Goal: Task Accomplishment & Management: Manage account settings

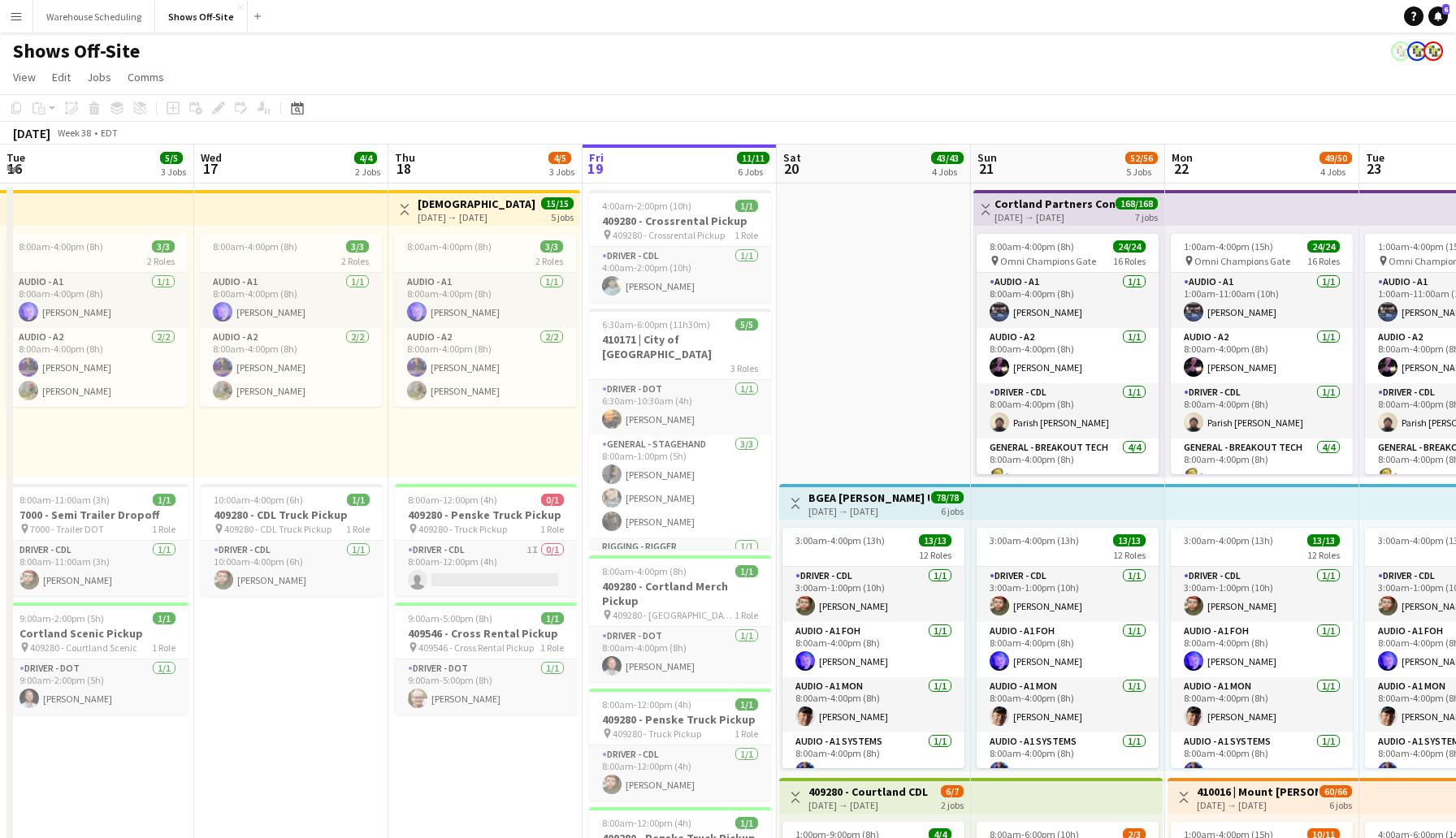
scroll to position [0, 388]
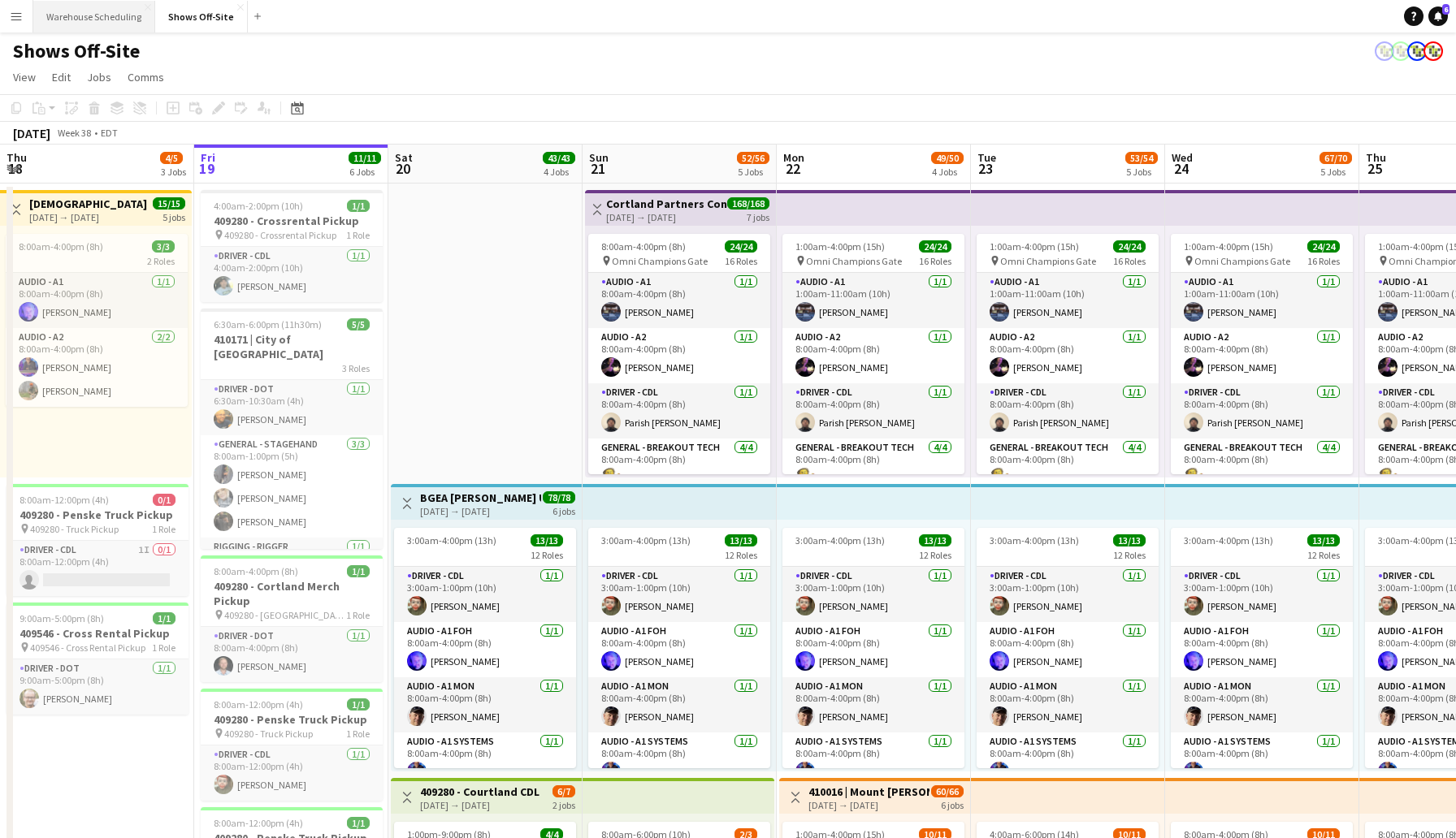
click at [112, 15] on button "Warehouse Scheduling Close" at bounding box center [94, 16] width 122 height 31
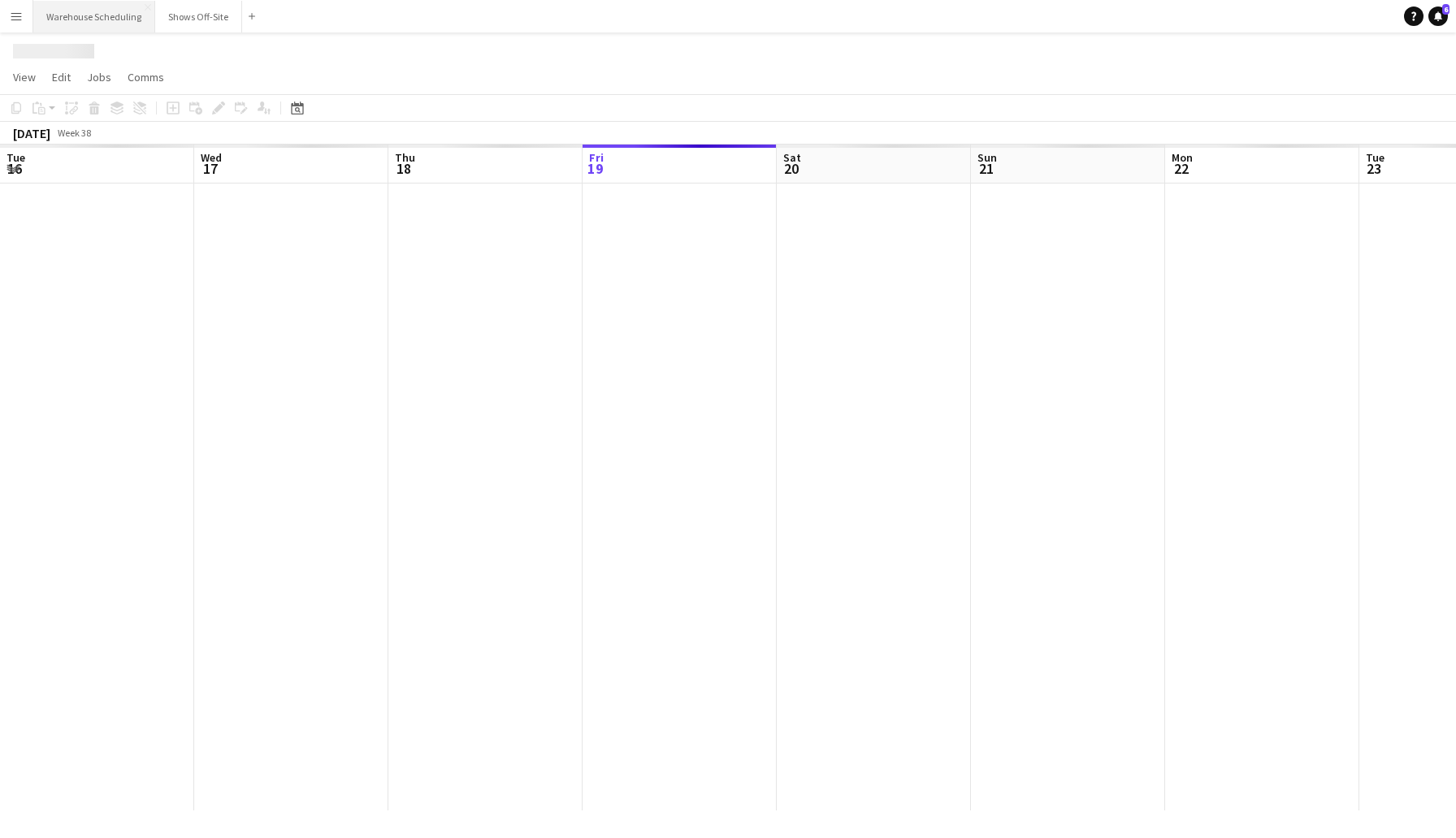
scroll to position [0, 388]
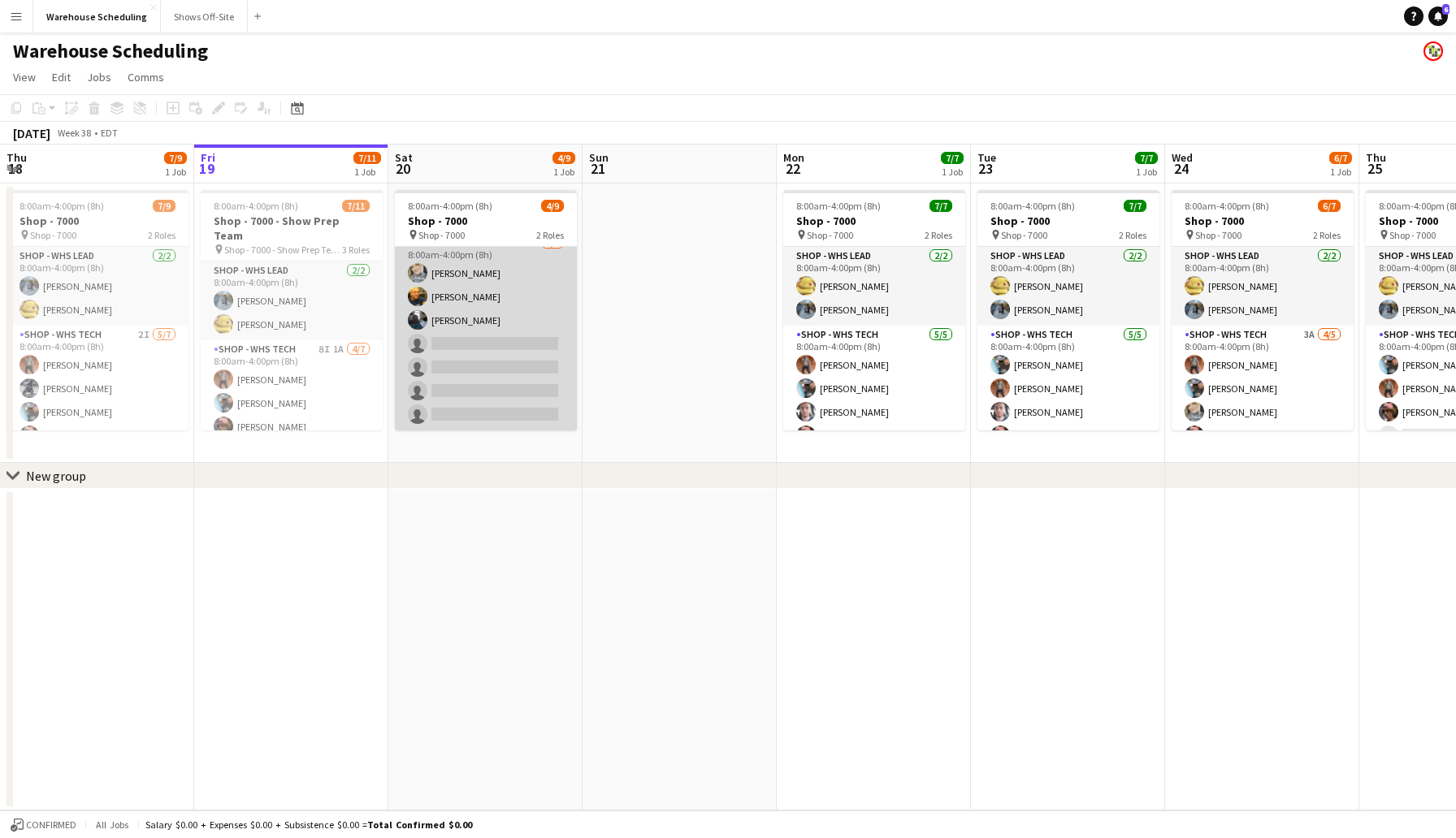
click at [450, 333] on app-card-role "Shop - WHS Tech 4I [DATE] 8:00am-4:00pm (8h) [PERSON_NAME] [PERSON_NAME] [PERSO…" at bounding box center [486, 332] width 182 height 197
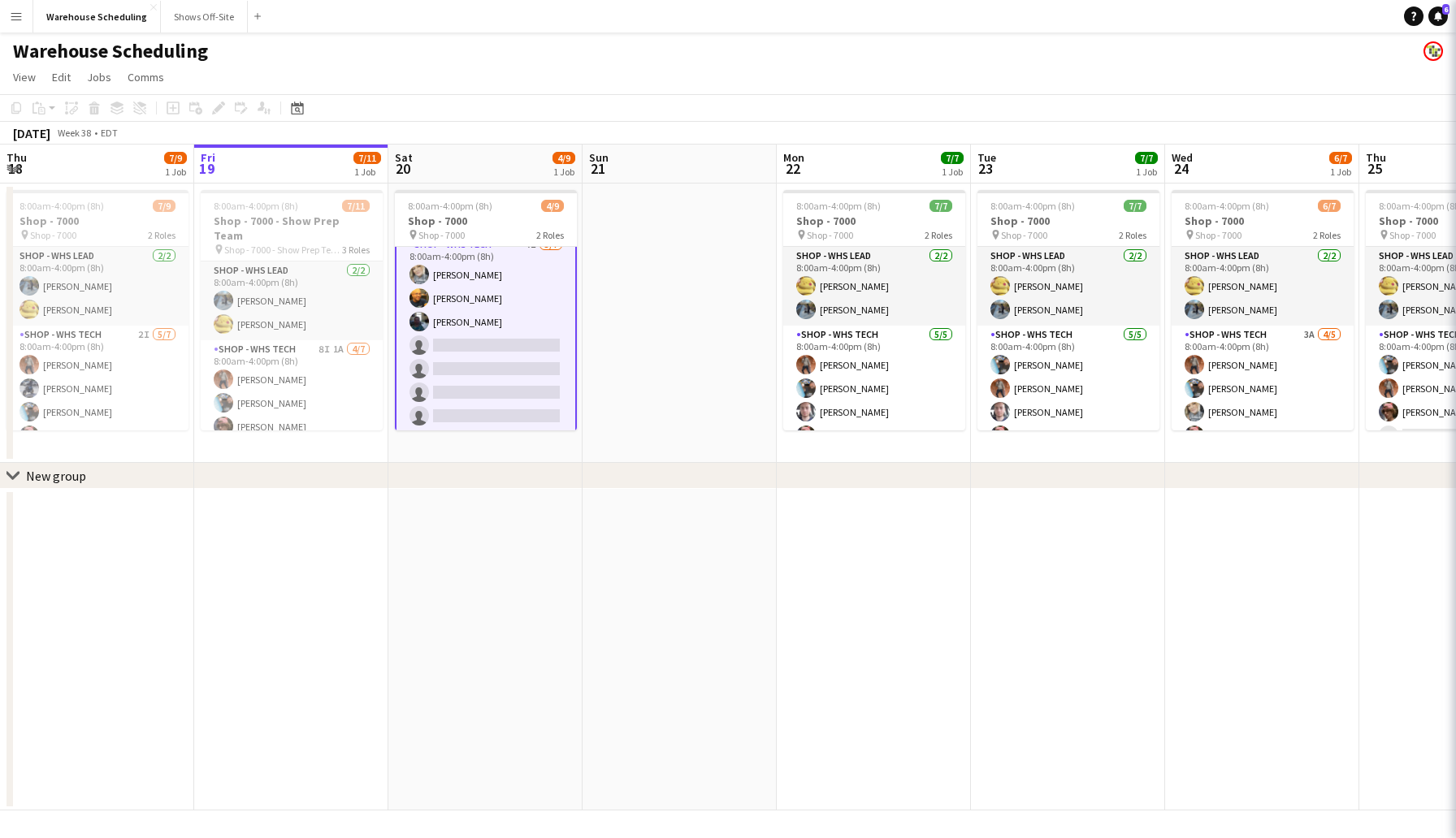
scroll to position [94, 0]
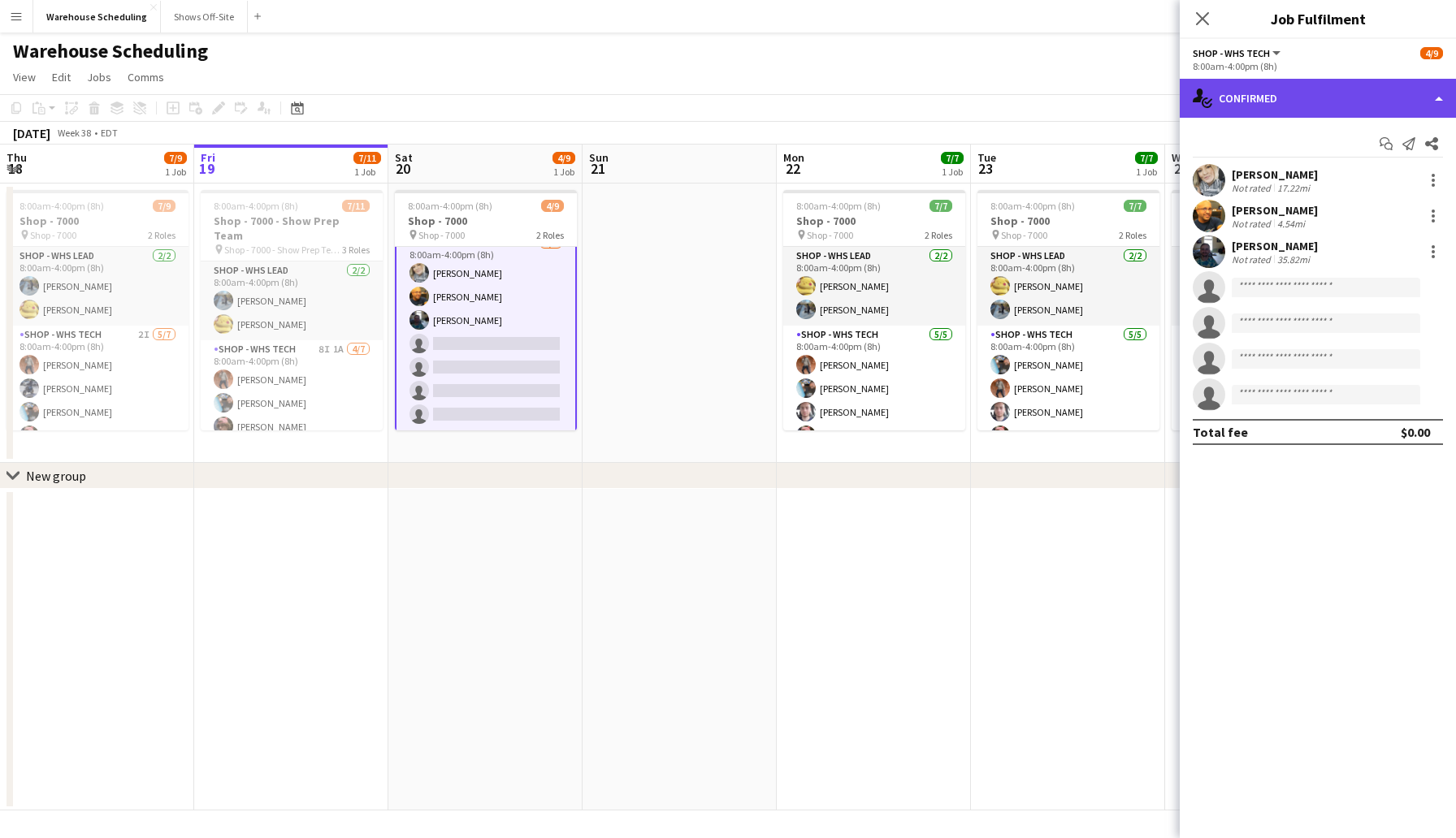
click at [1294, 112] on div "single-neutral-actions-check-2 Confirmed" at bounding box center [1317, 98] width 276 height 39
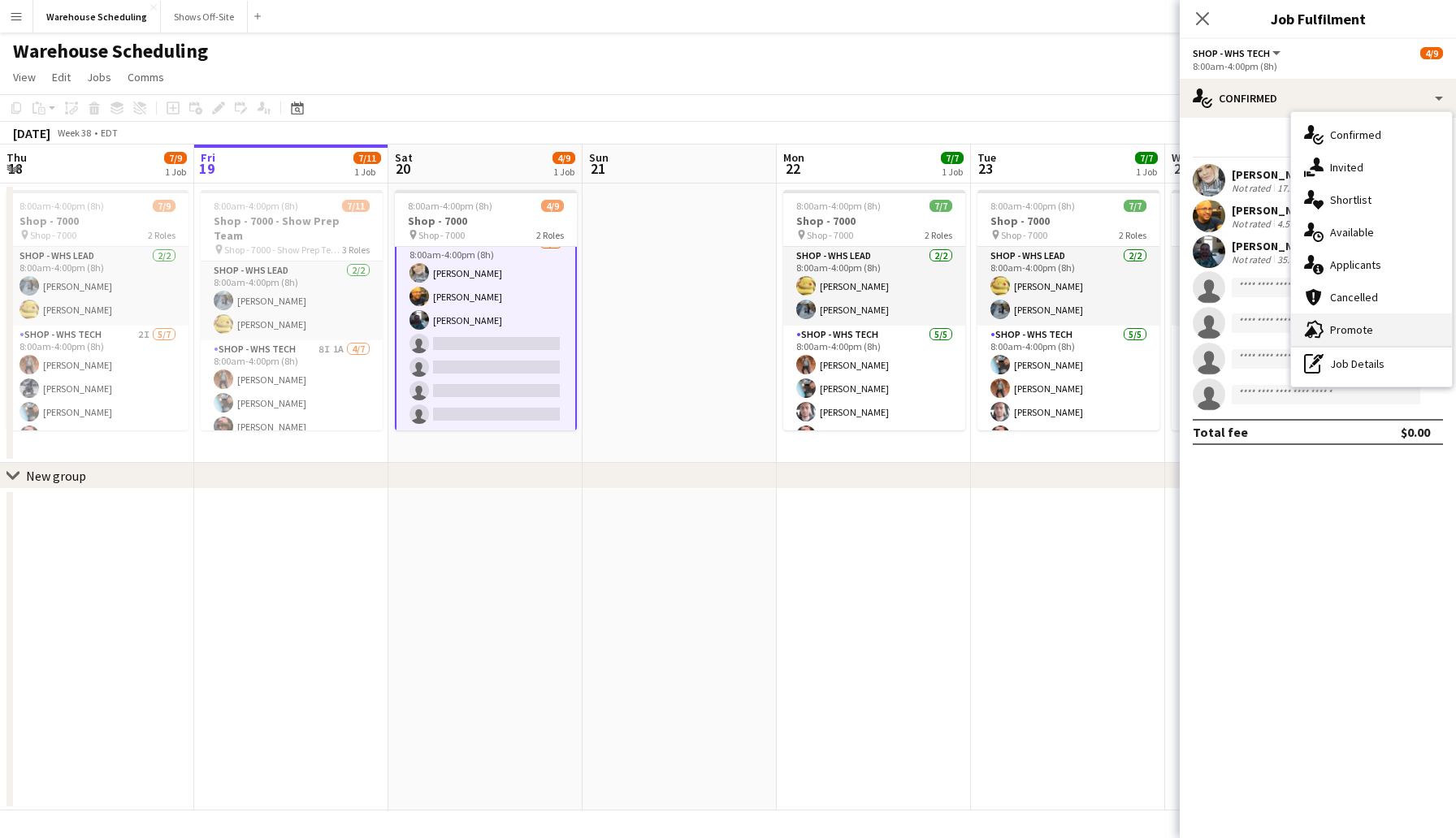
click at [1350, 317] on div "advertising-megaphone Promote" at bounding box center [1371, 330] width 161 height 32
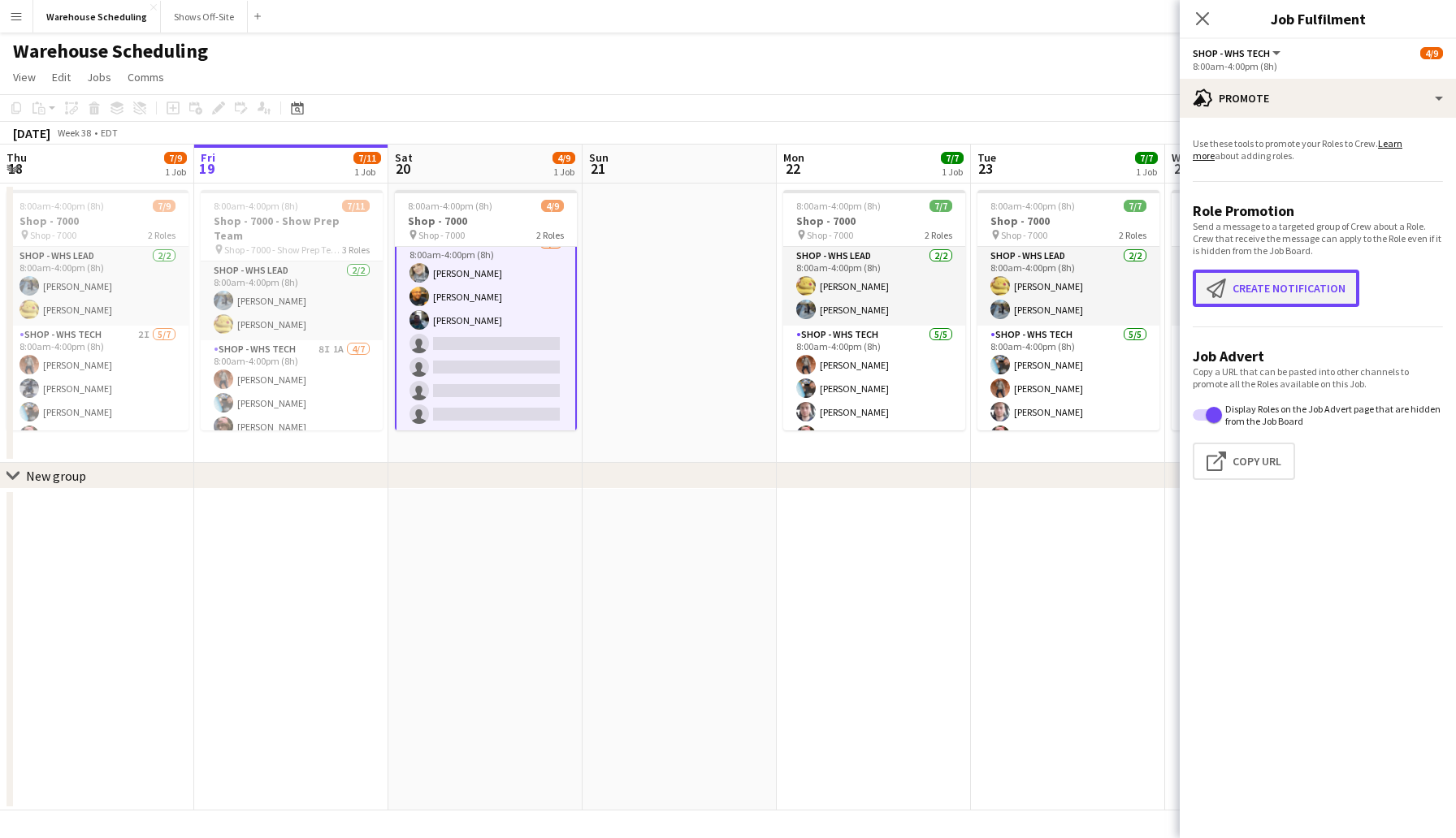
click at [1258, 284] on button "Create notification Create notification" at bounding box center [1275, 289] width 166 height 38
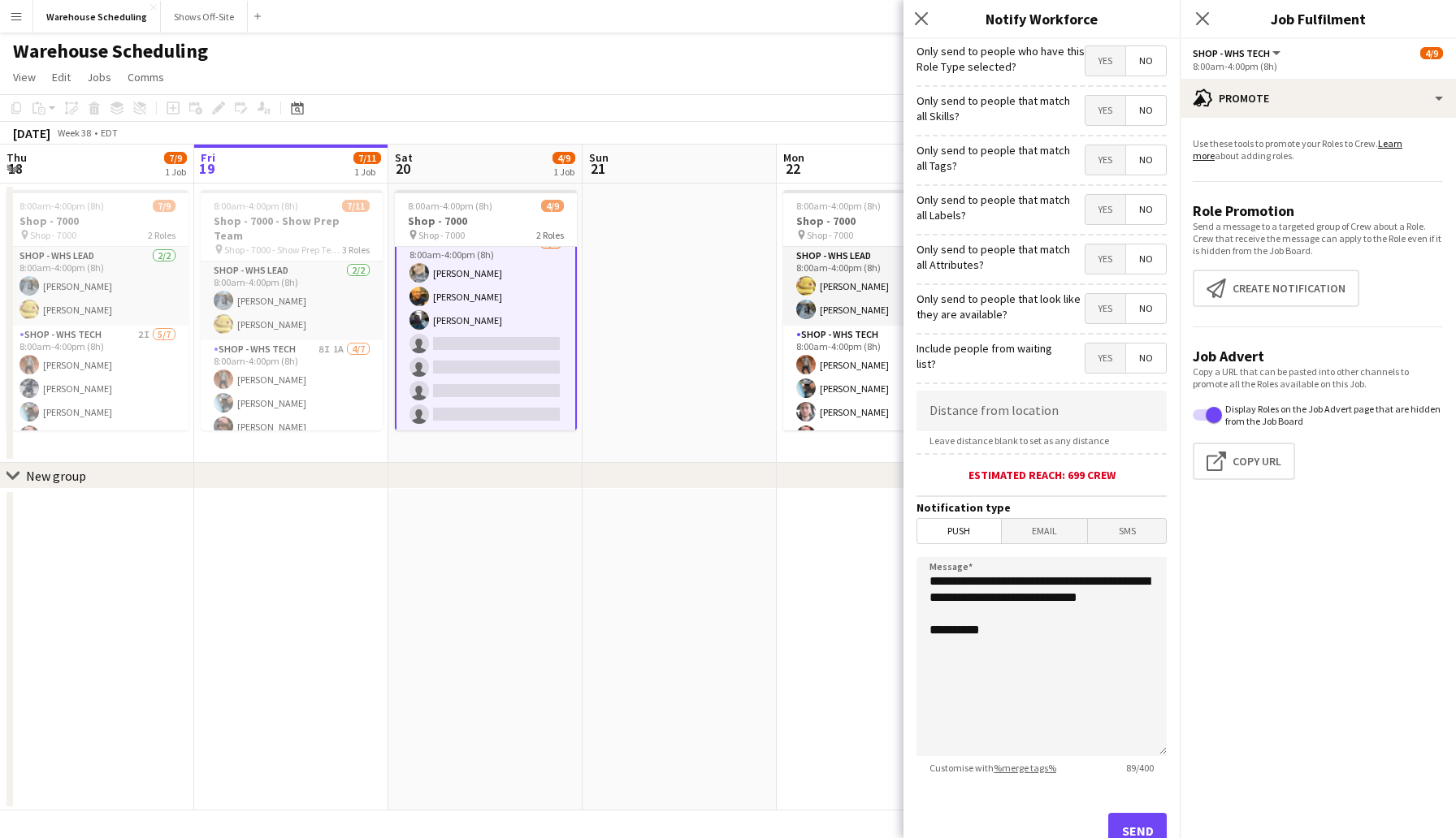
click at [1099, 111] on span "Yes" at bounding box center [1105, 110] width 40 height 29
click at [1135, 115] on span "No" at bounding box center [1146, 110] width 40 height 29
click at [1107, 63] on span "Yes" at bounding box center [1105, 61] width 40 height 29
click at [1102, 534] on span "SMS" at bounding box center [1126, 531] width 78 height 24
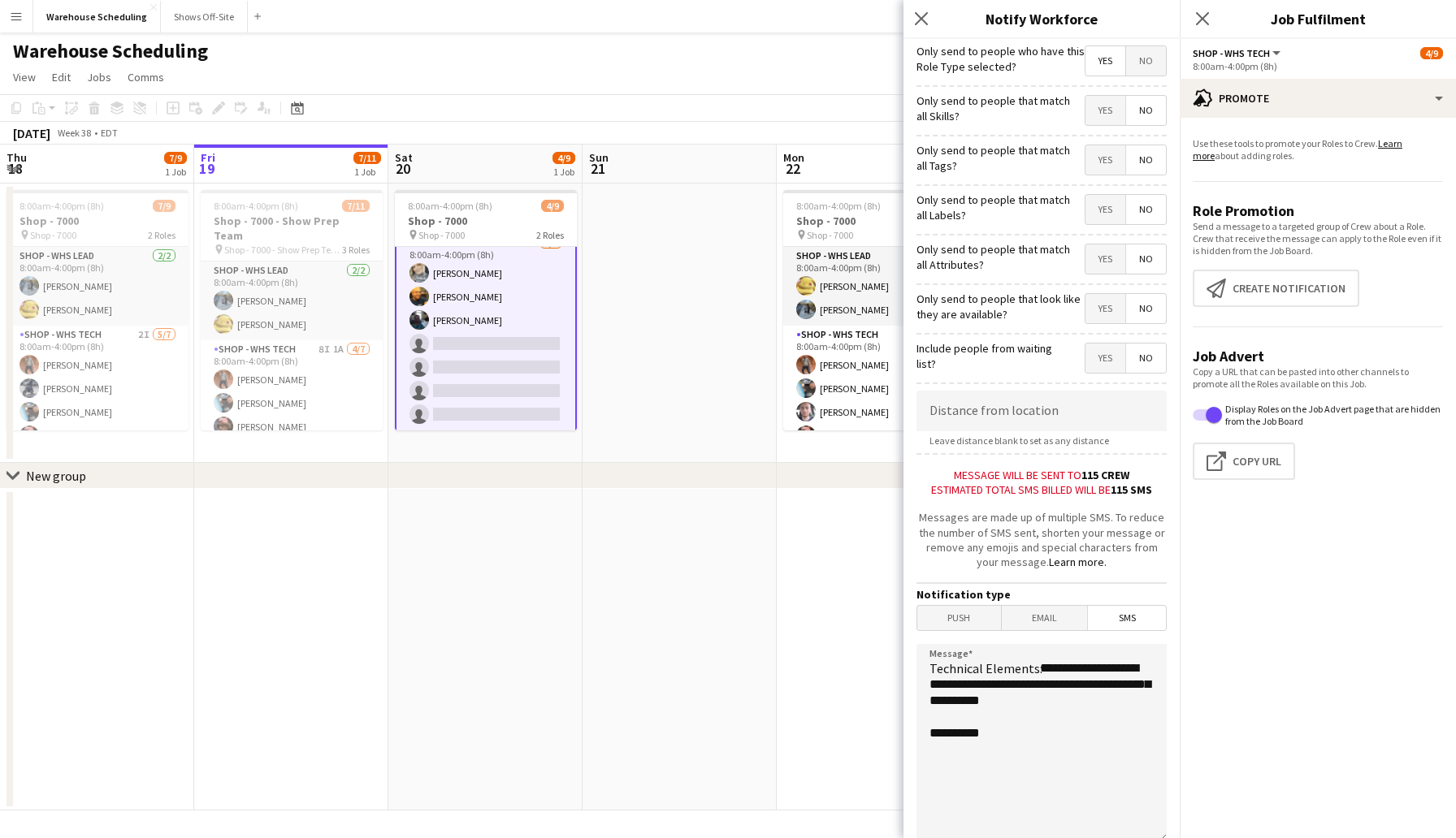
scroll to position [147, 0]
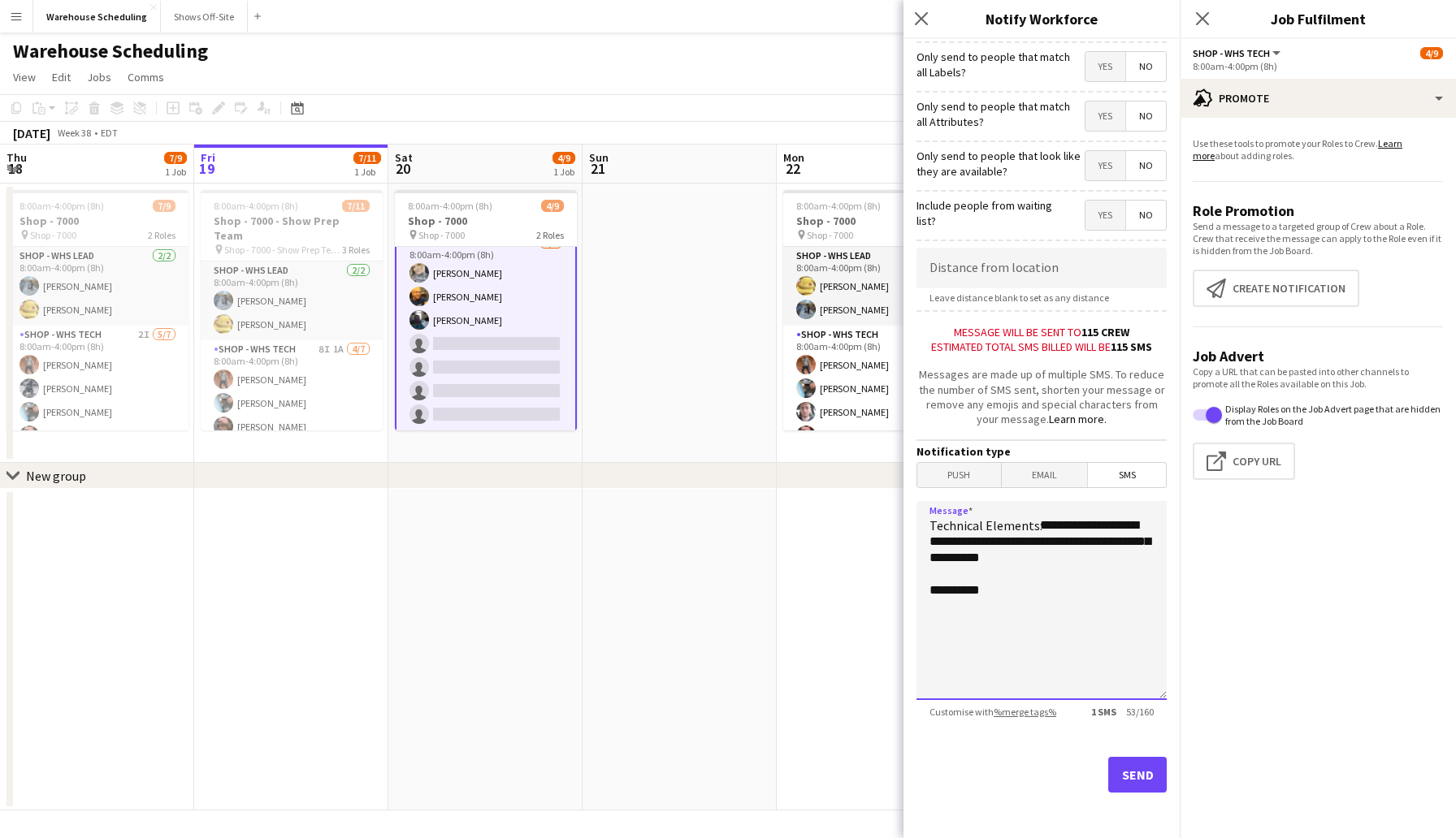
drag, startPoint x: 1103, startPoint y: 563, endPoint x: 923, endPoint y: 520, distance: 185.1
click at [923, 520] on textarea "**********" at bounding box center [1041, 600] width 250 height 199
type textarea "**********"
click at [1009, 244] on form "**********" at bounding box center [1041, 367] width 276 height 942
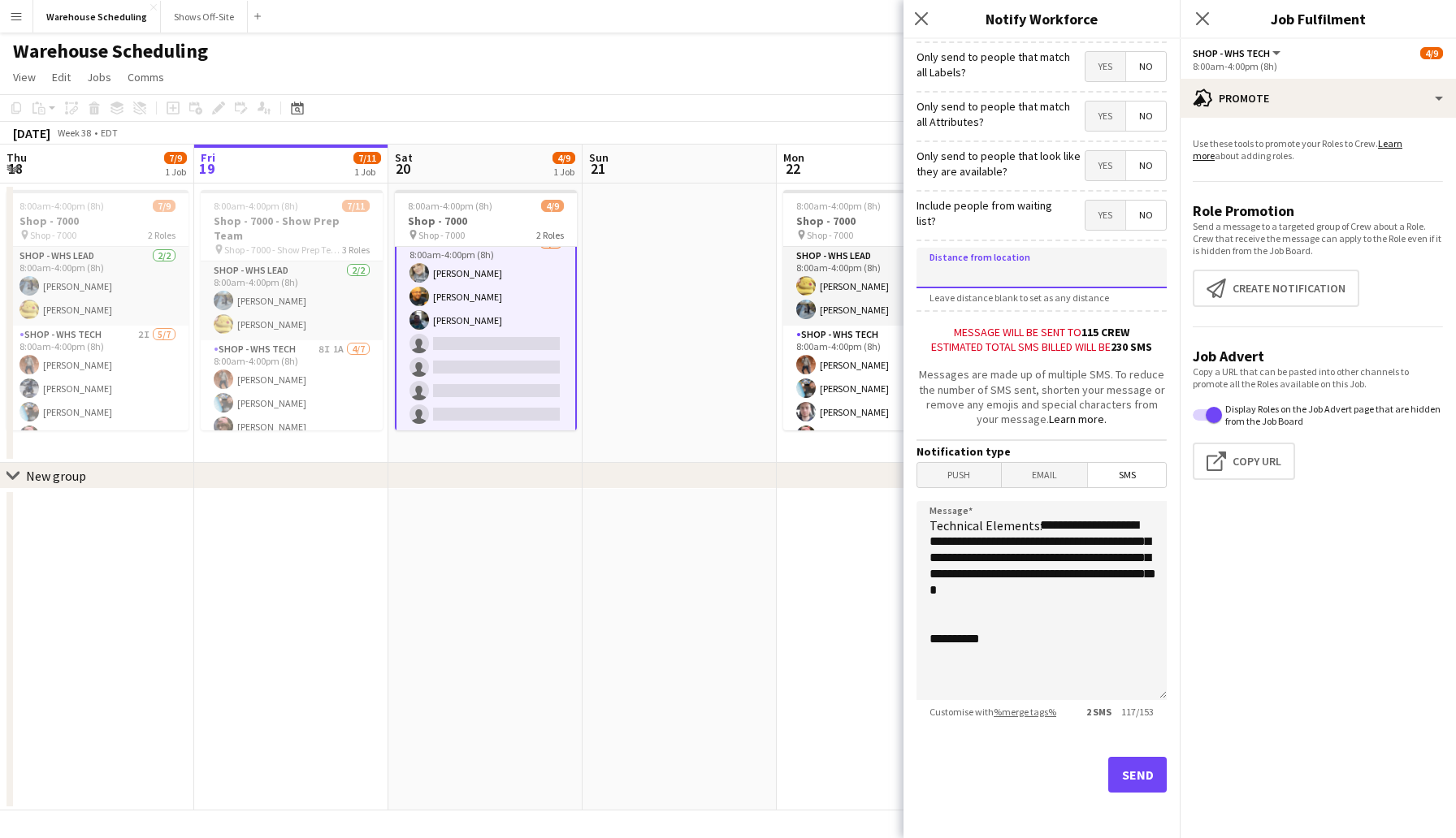
click at [1008, 257] on input at bounding box center [1041, 267] width 250 height 40
type input "****"
type input "******"
drag, startPoint x: 968, startPoint y: 592, endPoint x: 1031, endPoint y: 579, distance: 64.3
click at [1031, 579] on textarea "**********" at bounding box center [1041, 600] width 250 height 199
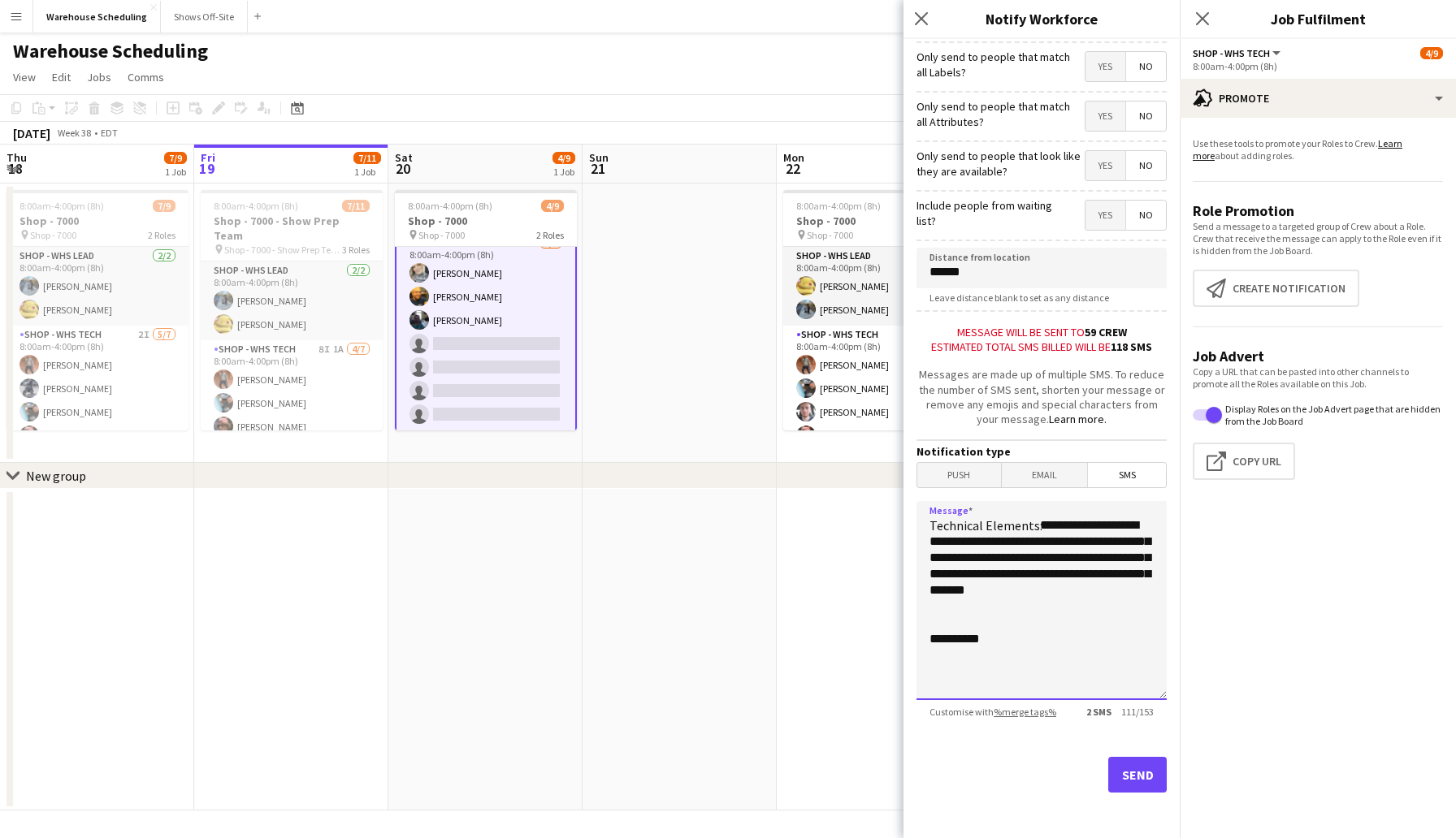
click at [1013, 592] on textarea "**********" at bounding box center [1041, 600] width 250 height 199
type textarea "**********"
click at [1150, 778] on button "Send" at bounding box center [1137, 775] width 58 height 36
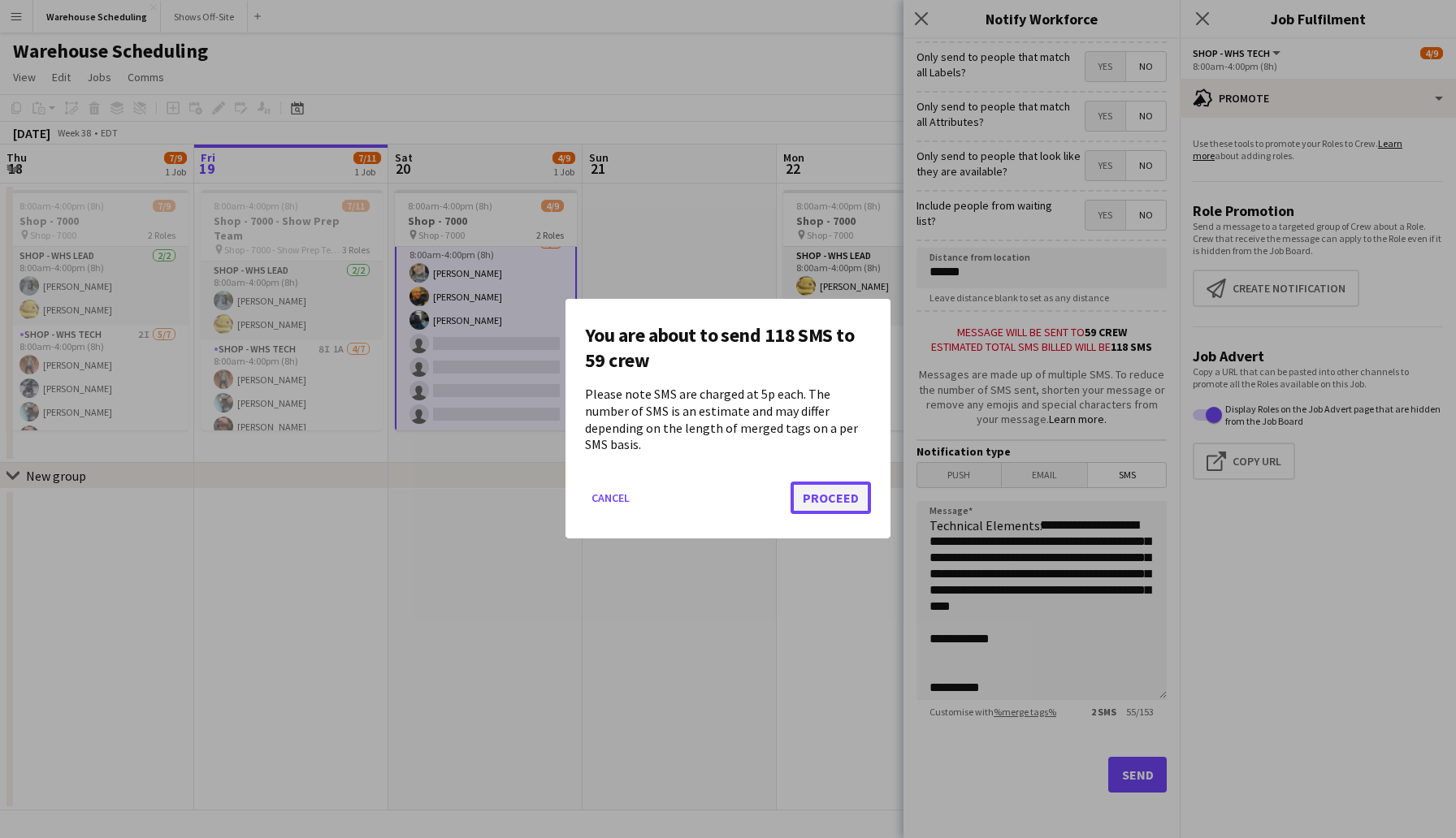
click at [829, 486] on button "Proceed" at bounding box center [830, 499] width 80 height 32
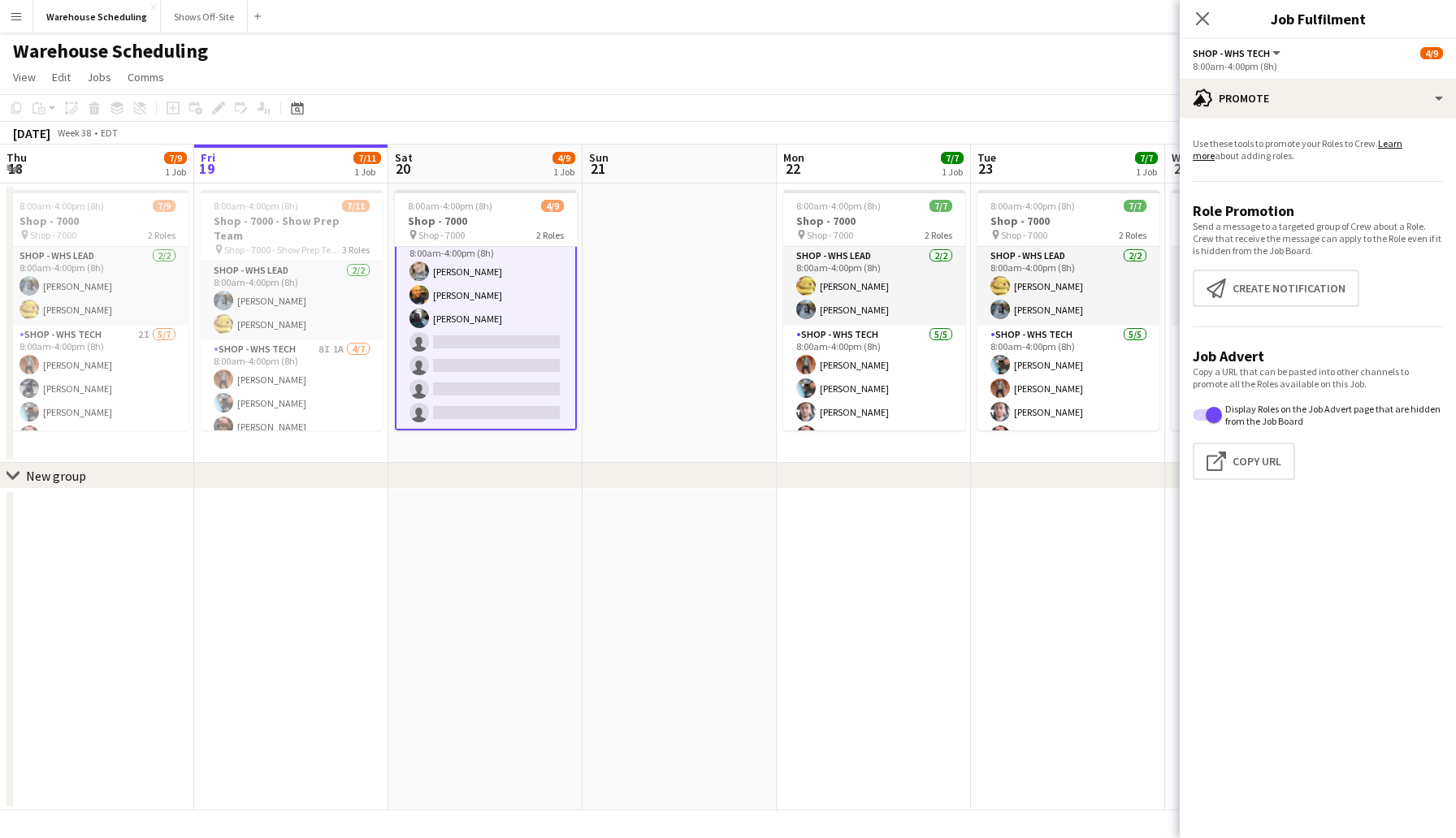
scroll to position [0, 0]
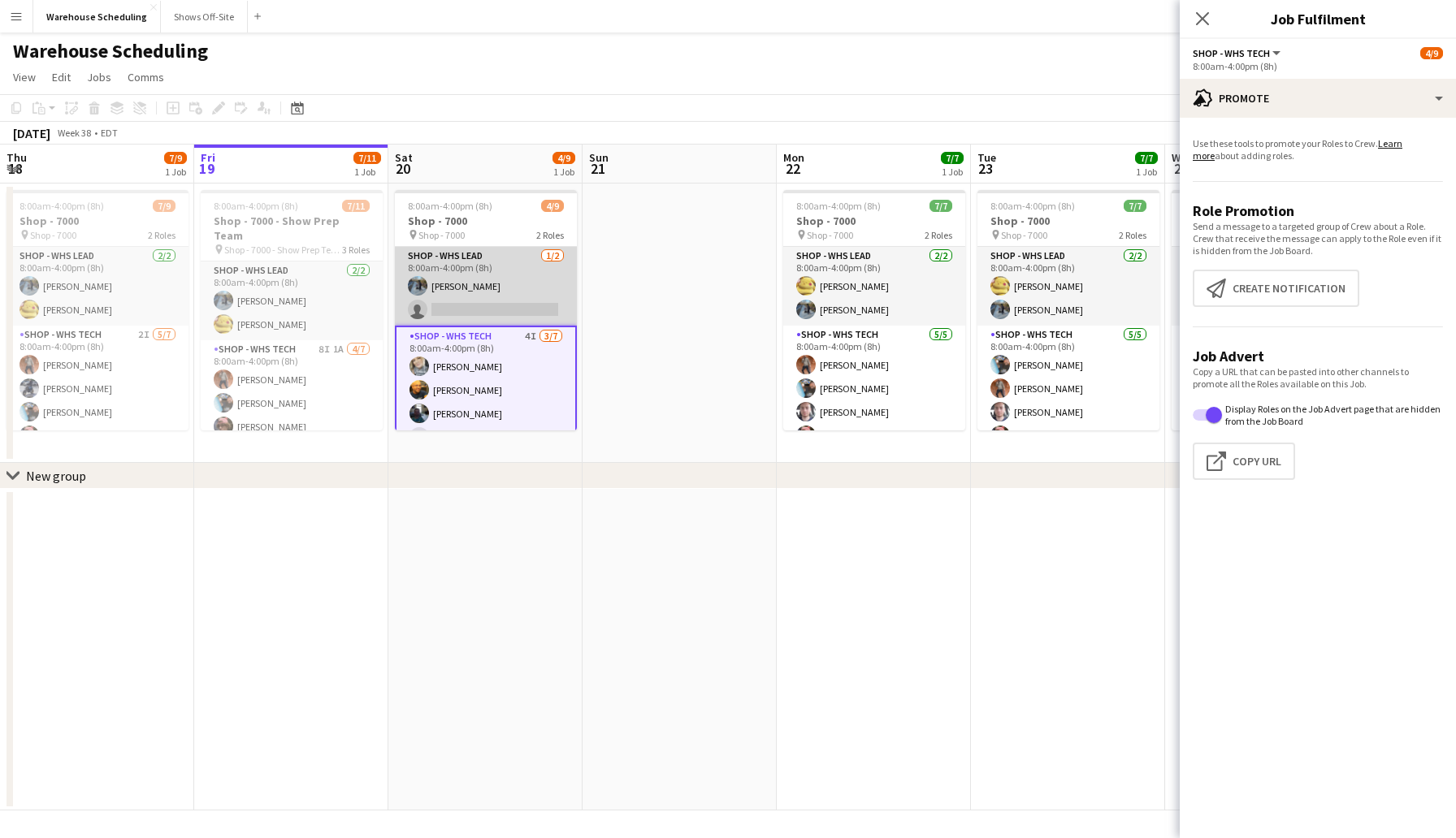
click at [449, 313] on app-card-role "Shop - WHS Lead [DATE] 8:00am-4:00pm (8h) [PERSON_NAME] single-neutral-actions" at bounding box center [486, 286] width 182 height 79
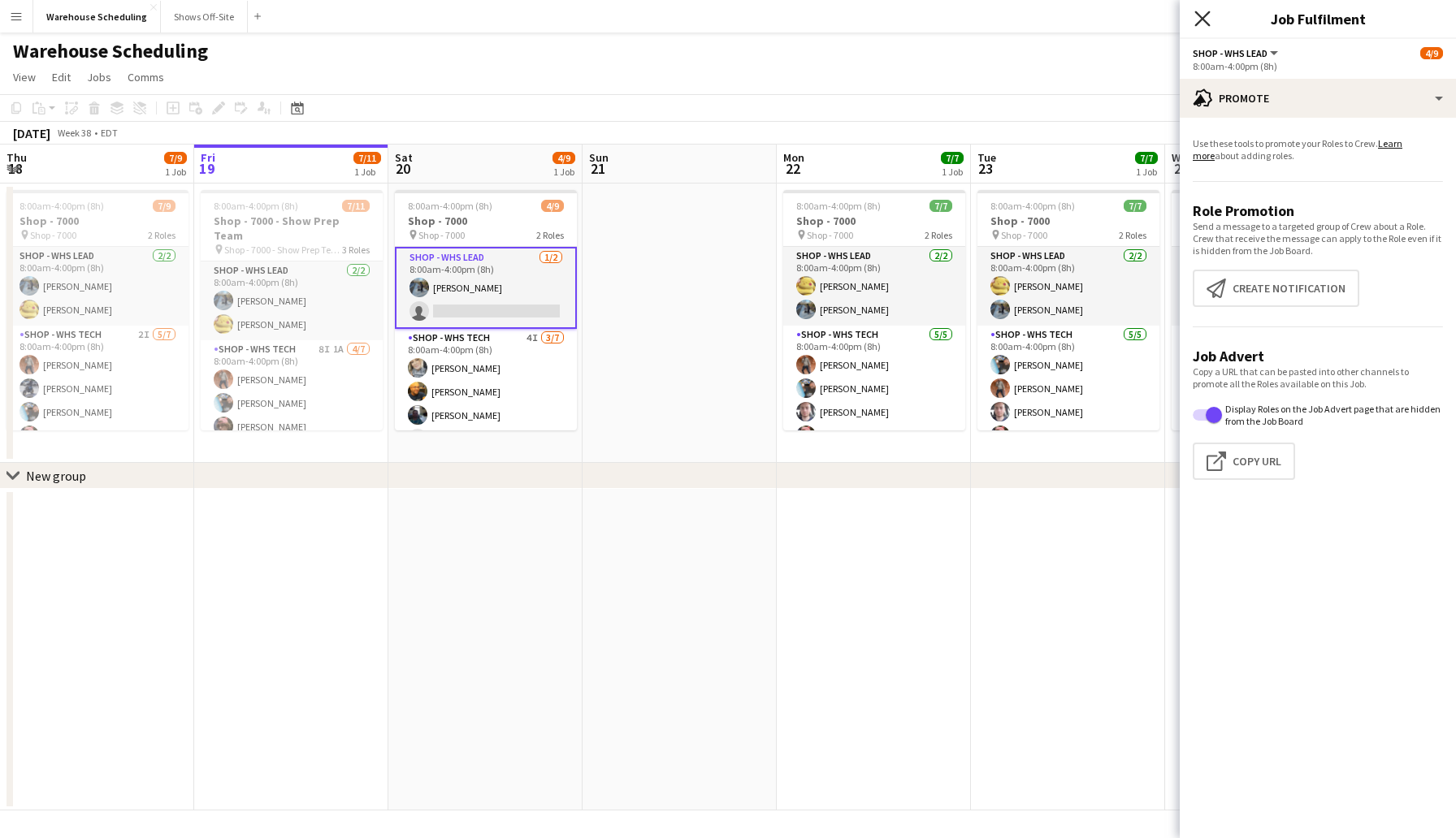
click at [1199, 17] on icon "Close pop-in" at bounding box center [1201, 18] width 15 height 15
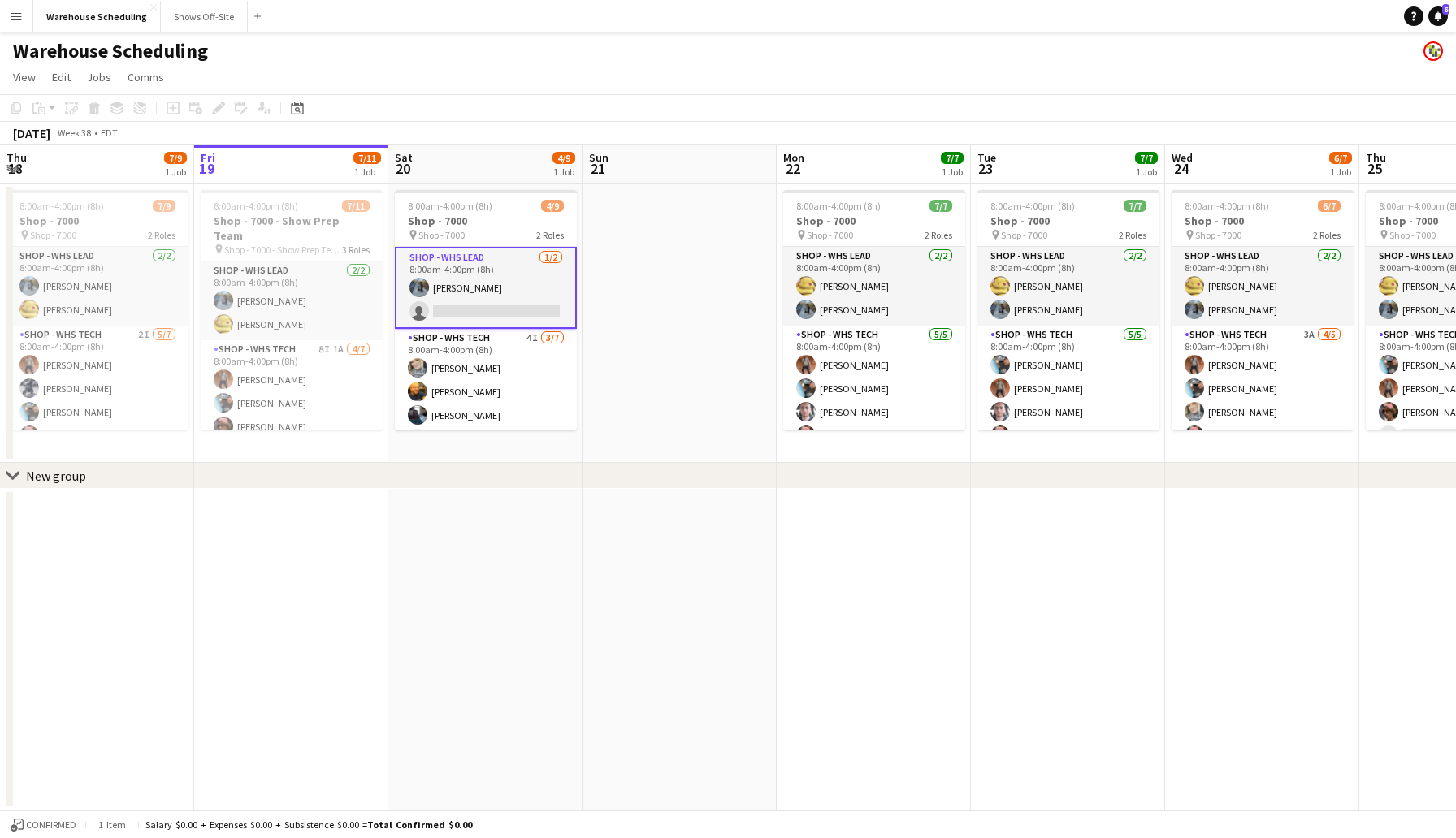
click at [469, 308] on app-card-role "Shop - WHS Lead [DATE] 8:00am-4:00pm (8h) [PERSON_NAME] single-neutral-actions" at bounding box center [486, 288] width 182 height 82
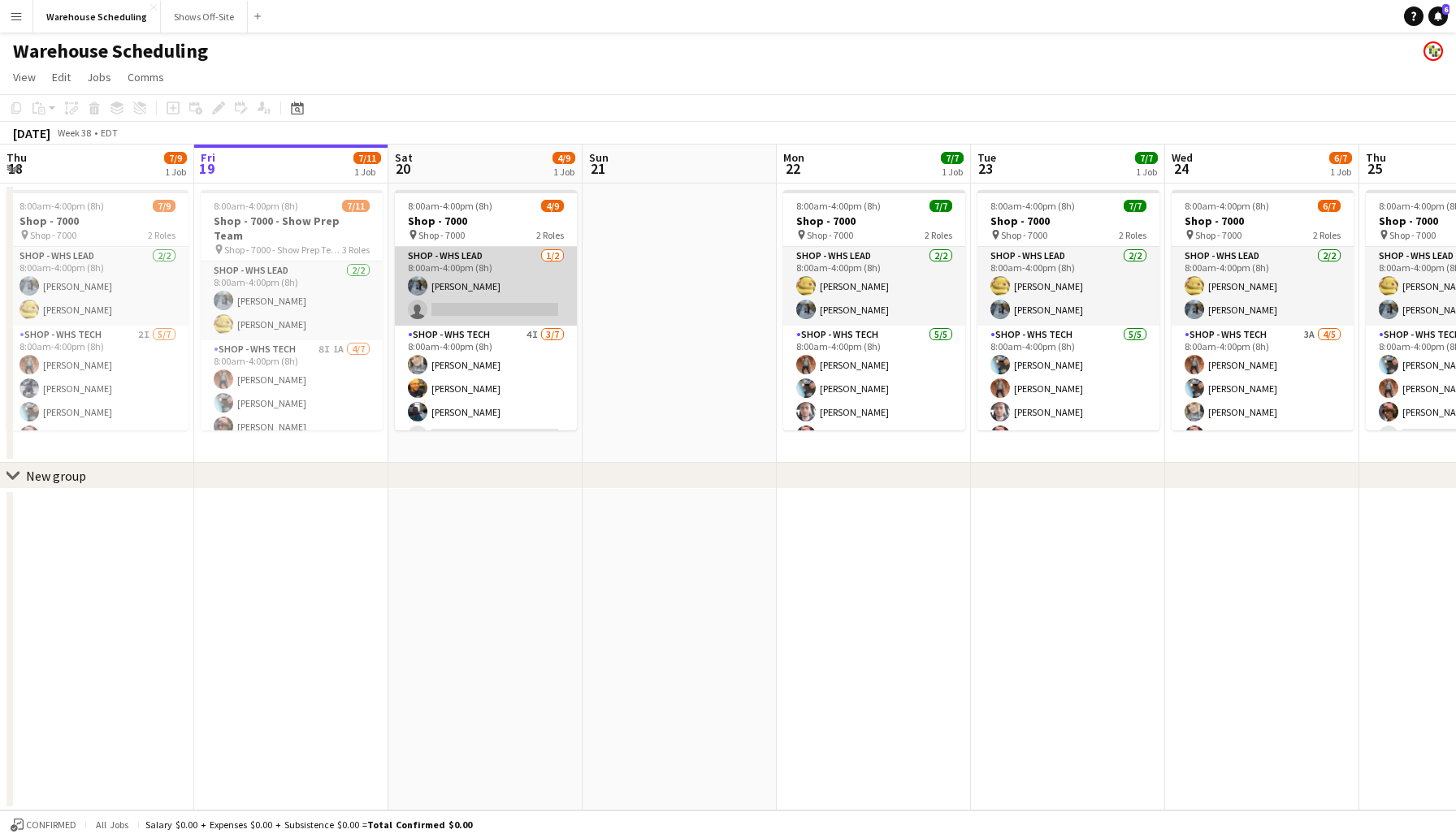
click at [539, 298] on app-card-role "Shop - WHS Lead [DATE] 8:00am-4:00pm (8h) [PERSON_NAME] single-neutral-actions" at bounding box center [486, 286] width 182 height 79
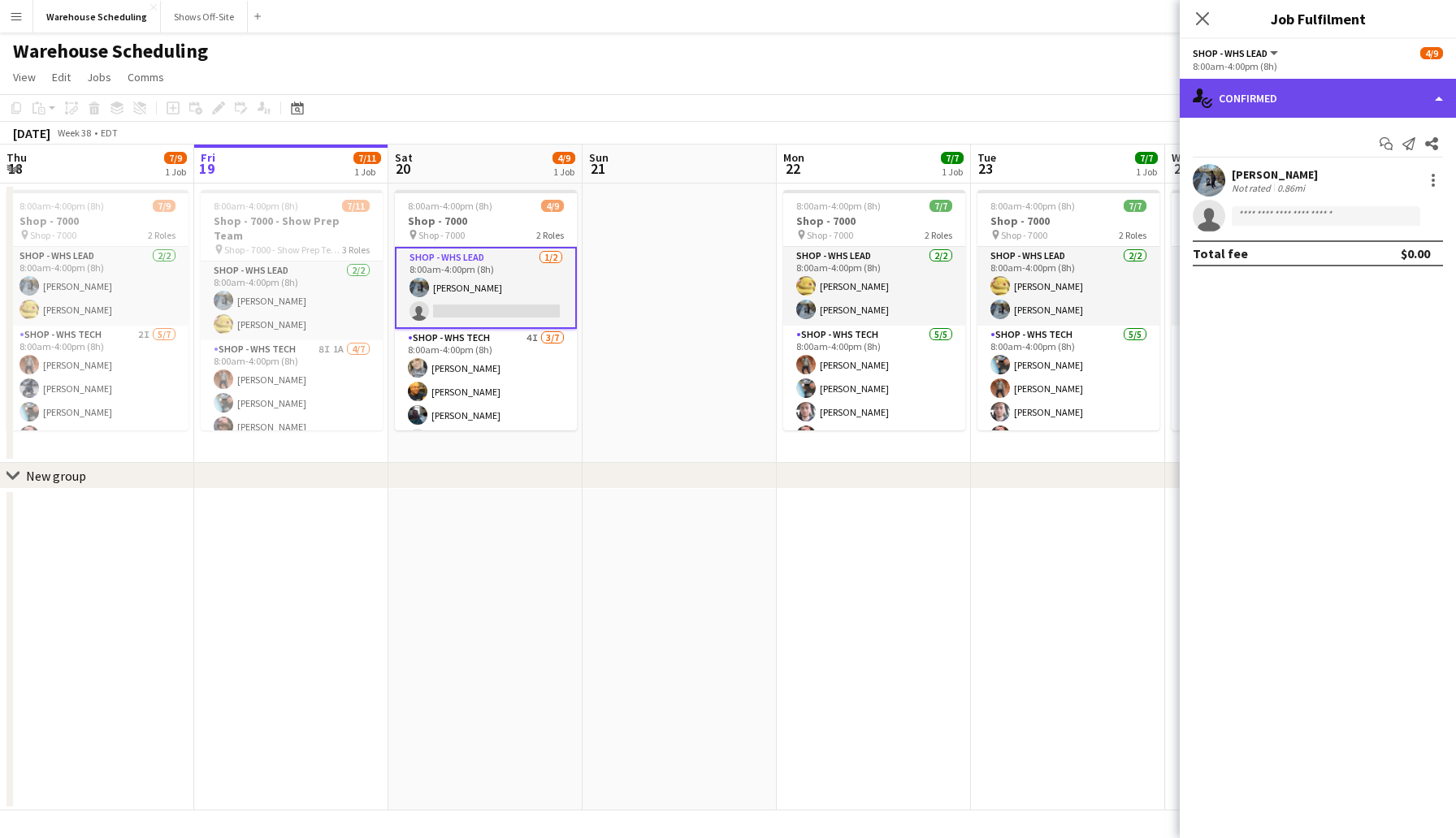
click at [1261, 95] on div "single-neutral-actions-check-2 Confirmed" at bounding box center [1317, 98] width 276 height 39
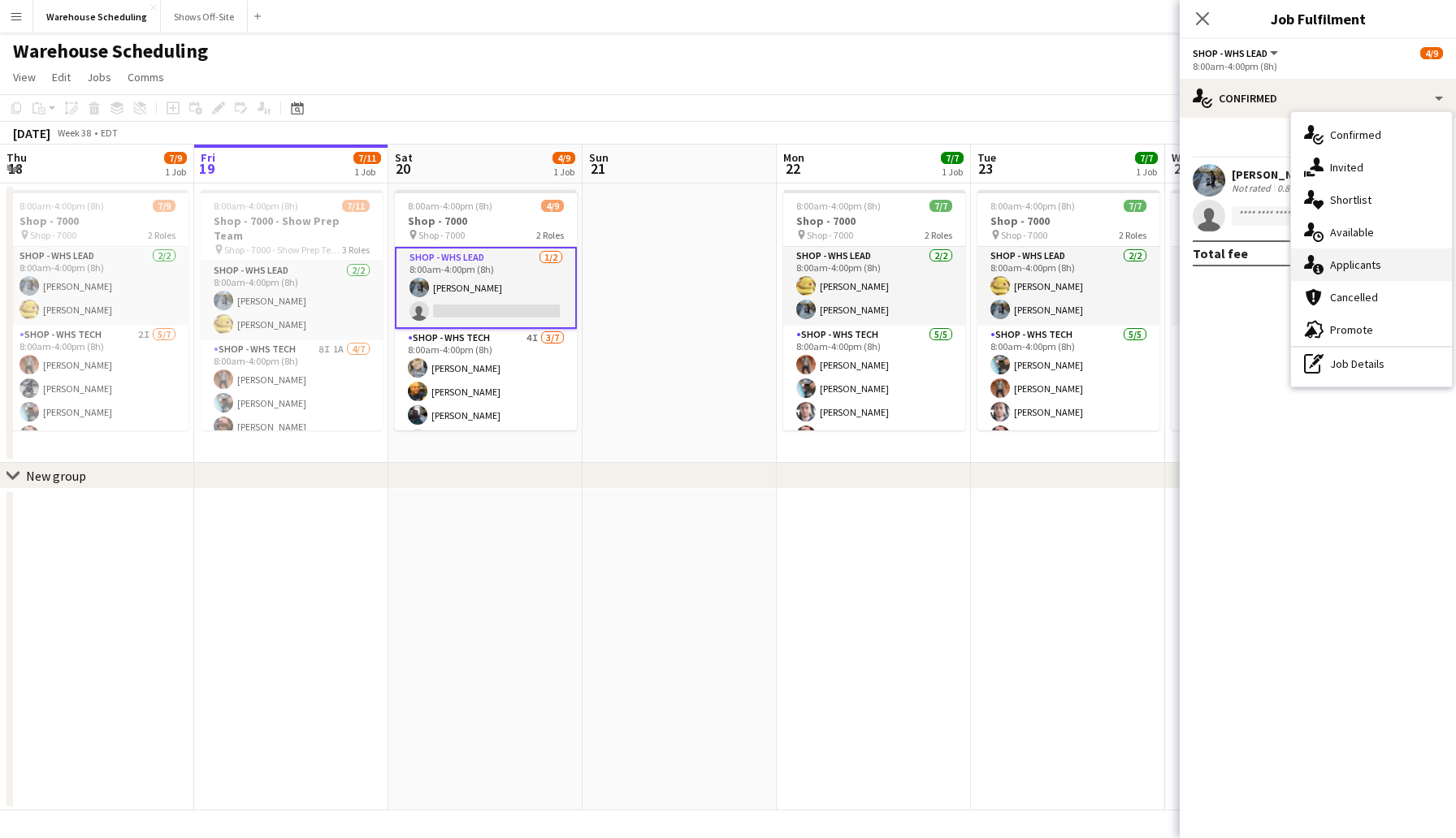
click at [1361, 270] on span "Applicants" at bounding box center [1355, 264] width 51 height 14
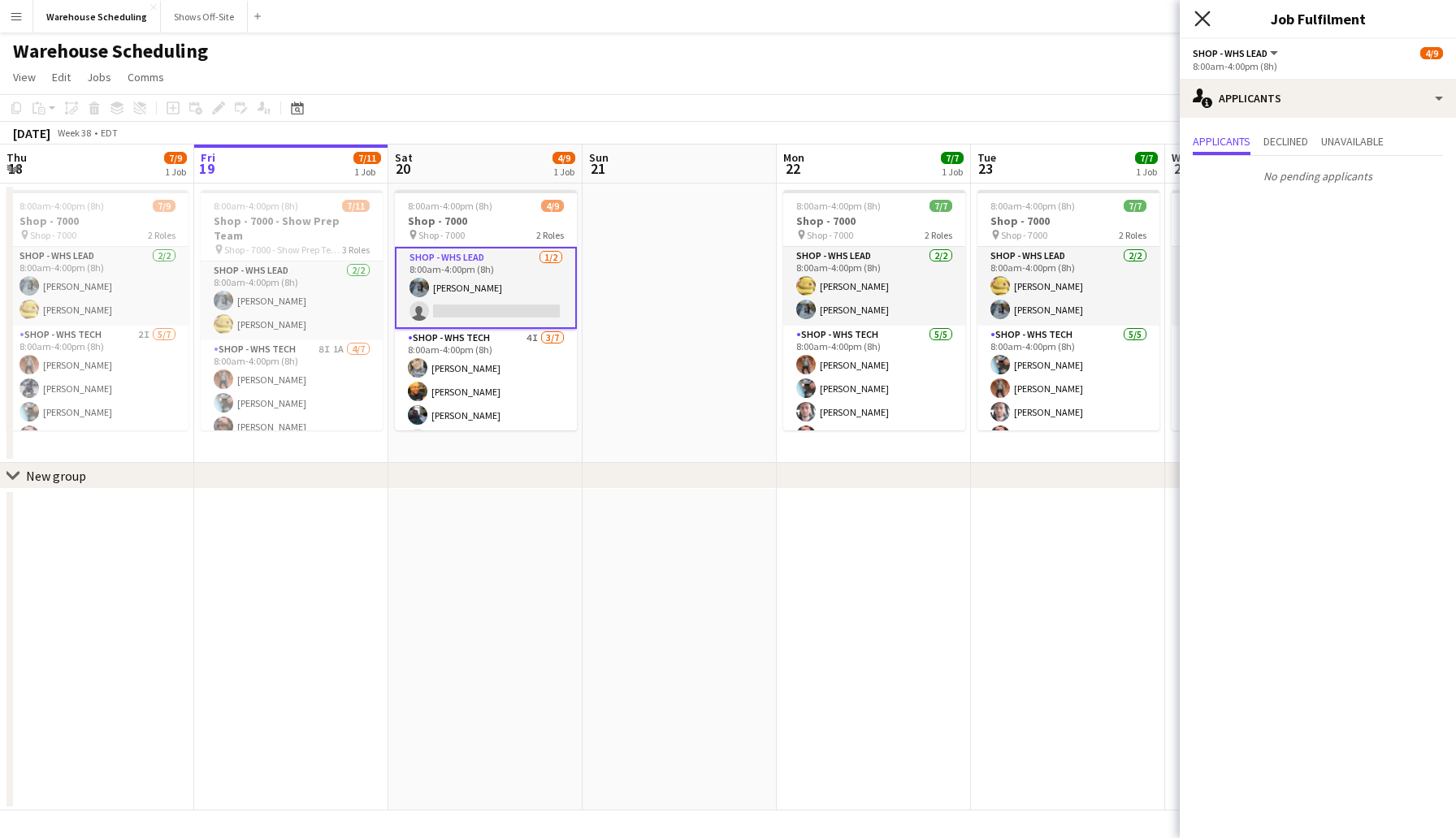
click at [1202, 18] on icon at bounding box center [1201, 18] width 15 height 15
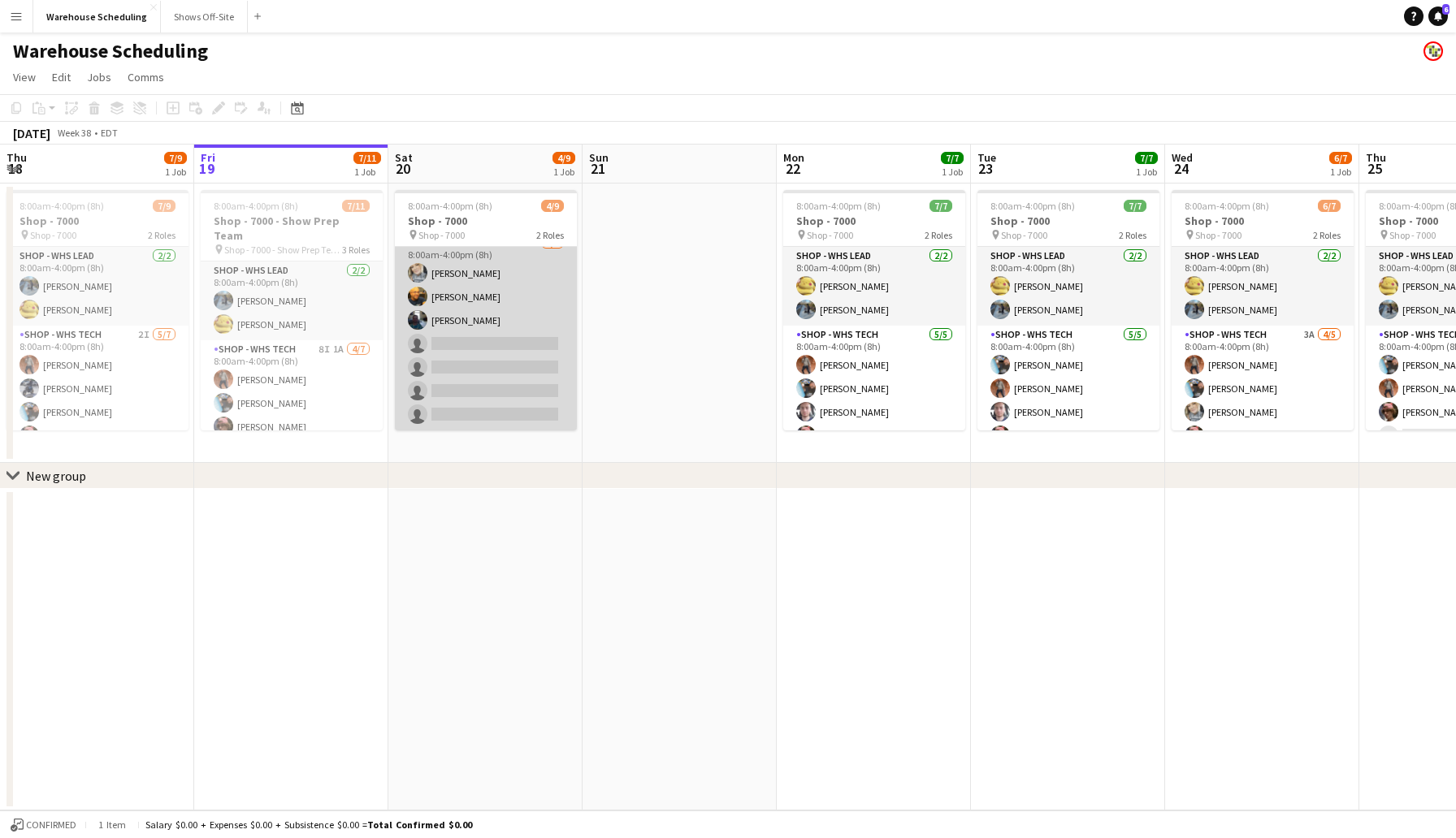
click at [468, 344] on app-card-role "Shop - WHS Tech 4I [DATE] 8:00am-4:00pm (8h) [PERSON_NAME] [PERSON_NAME] [PERSO…" at bounding box center [486, 332] width 182 height 197
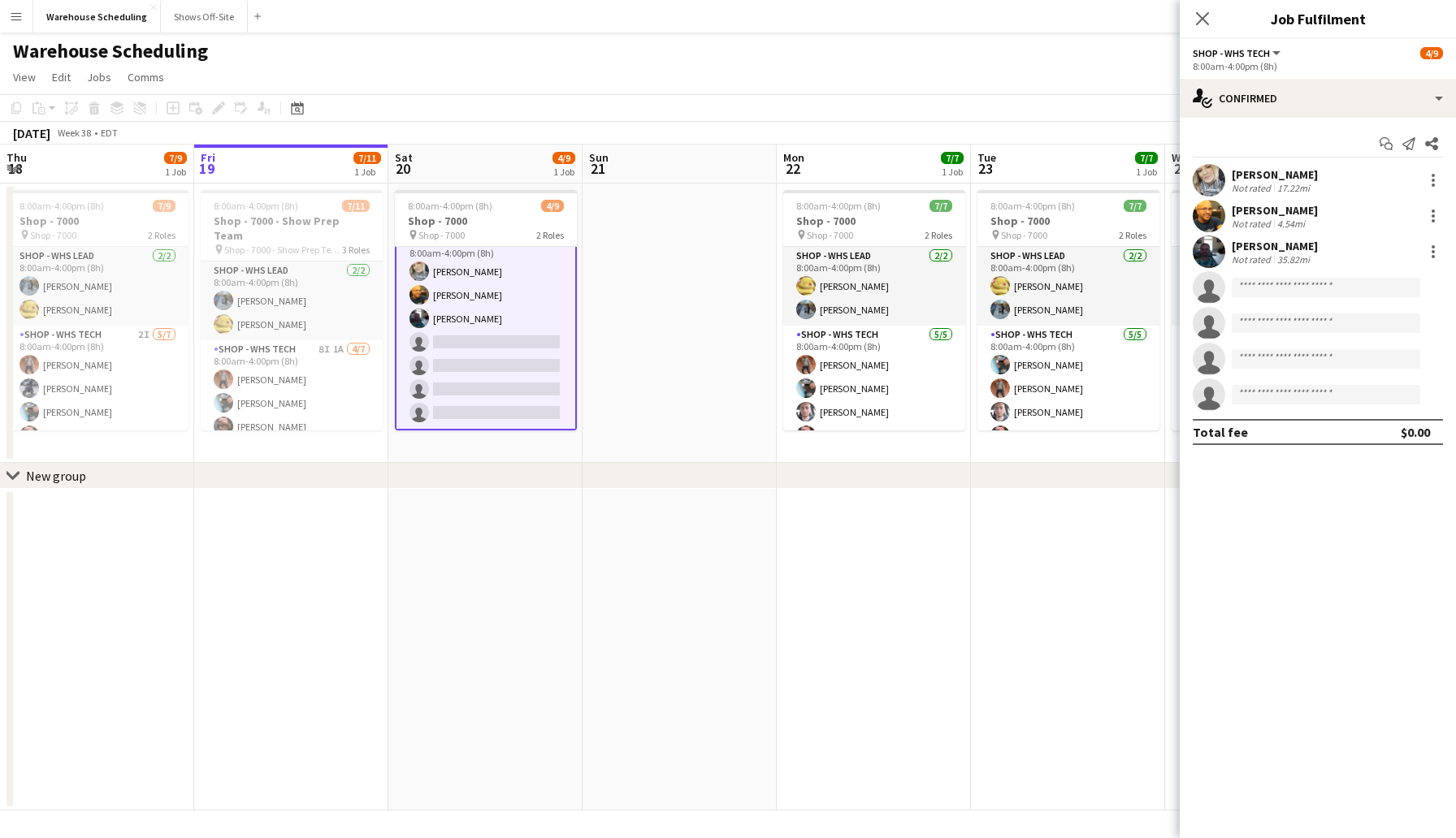
scroll to position [94, 0]
click at [1295, 115] on div "single-neutral-actions-check-2 Confirmed" at bounding box center [1317, 98] width 276 height 39
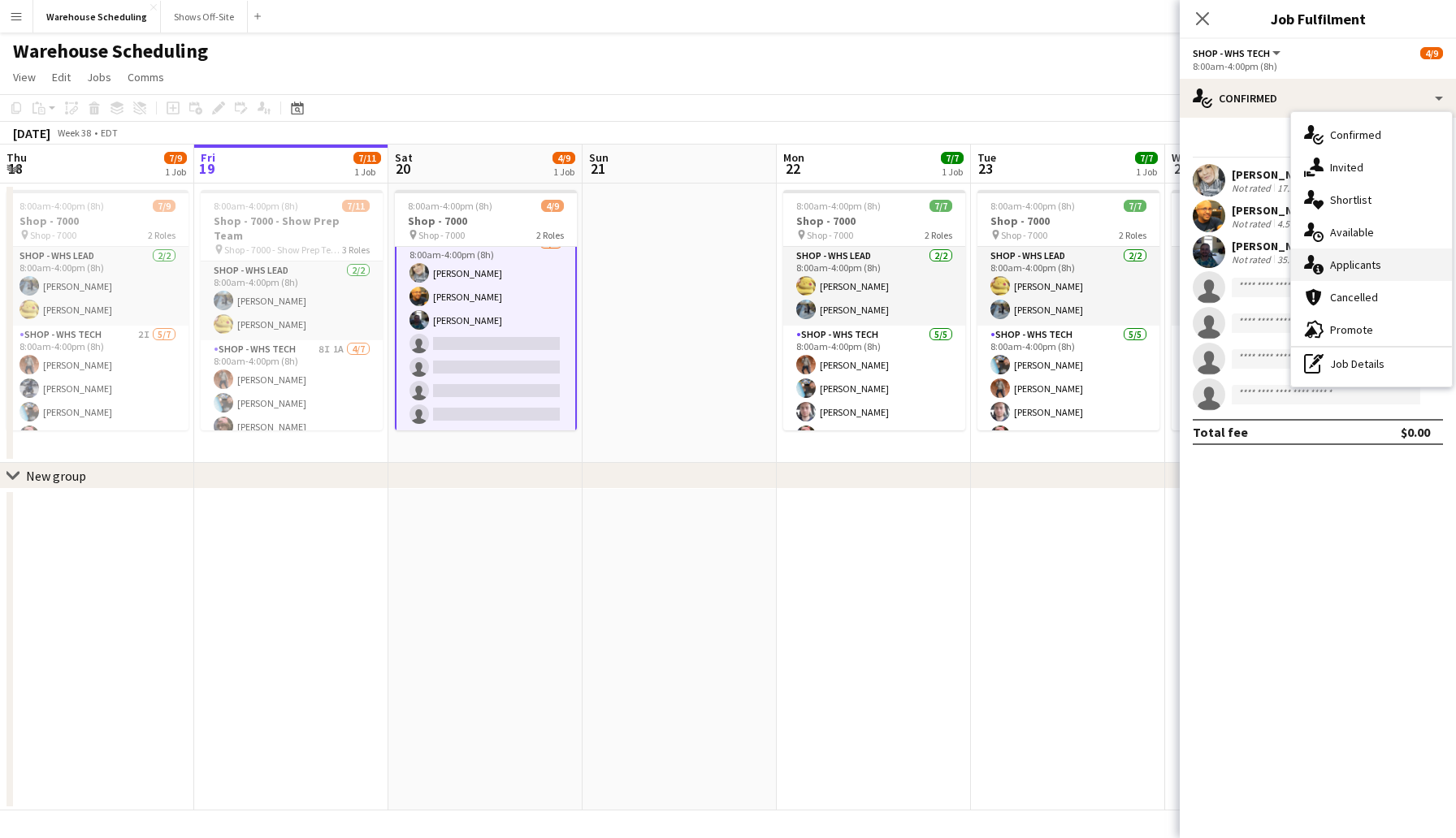
click at [1376, 267] on span "Applicants" at bounding box center [1355, 264] width 51 height 14
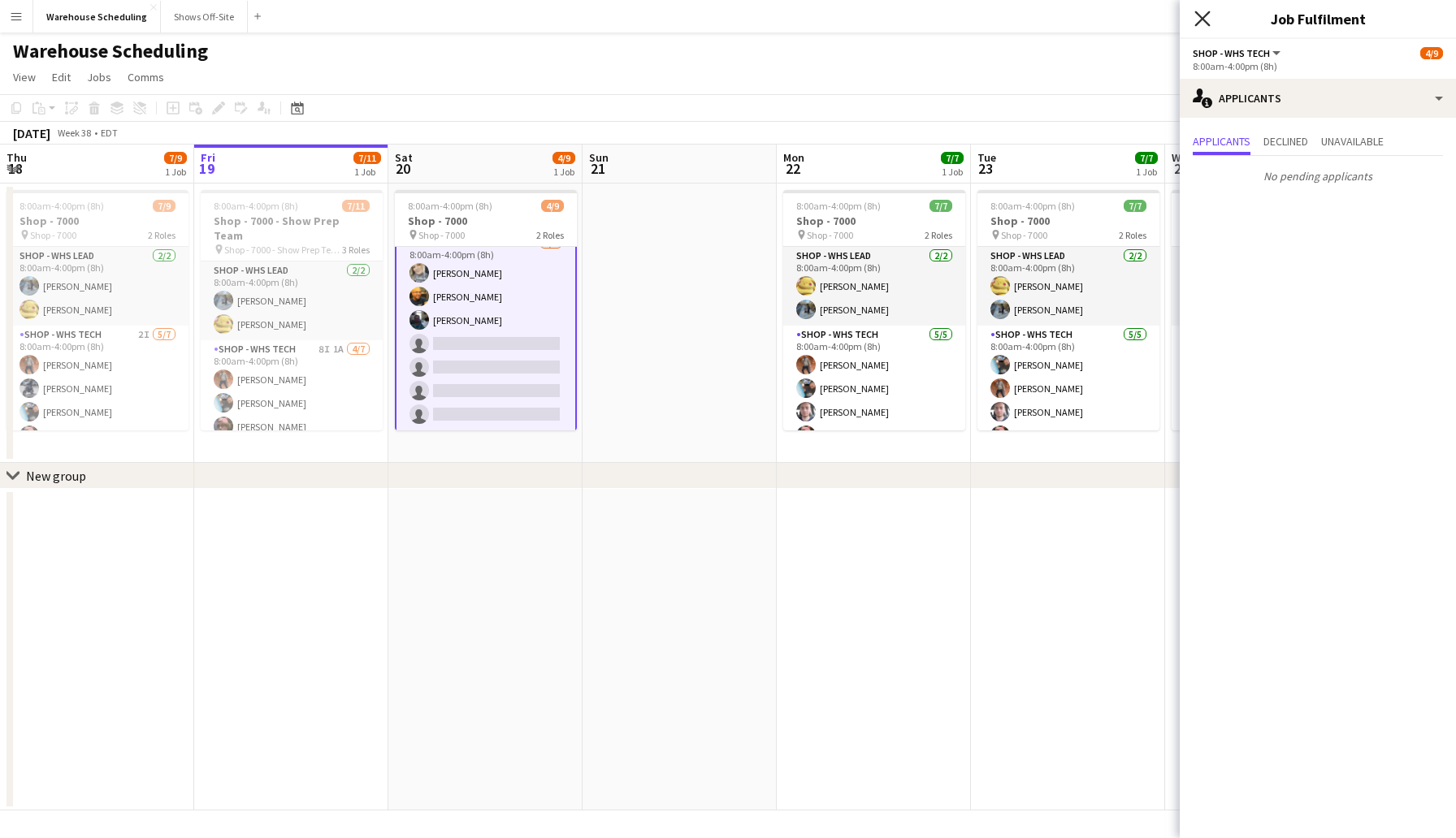
click at [1205, 23] on icon "Close pop-in" at bounding box center [1201, 18] width 15 height 15
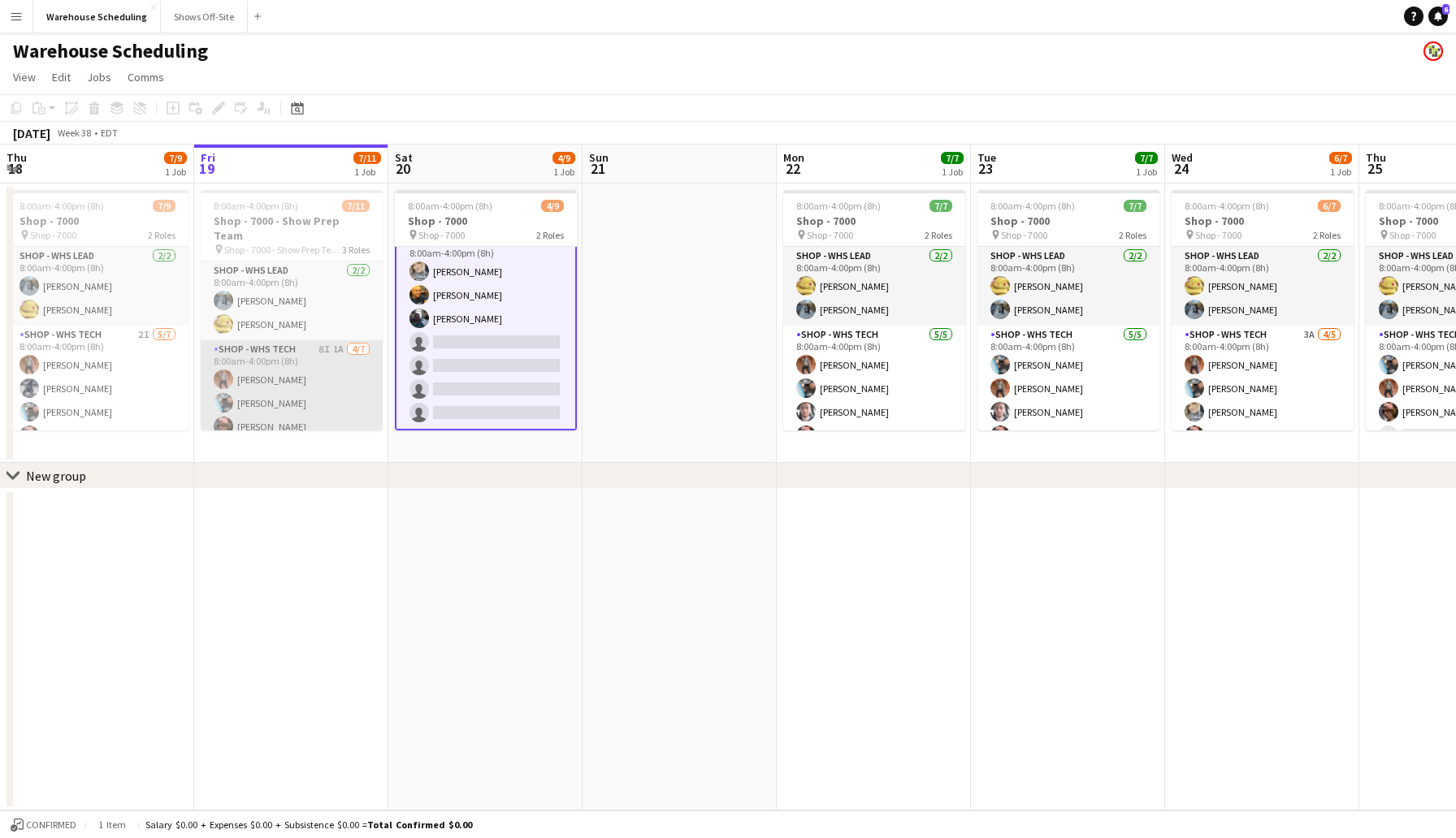
scroll to position [171, 0]
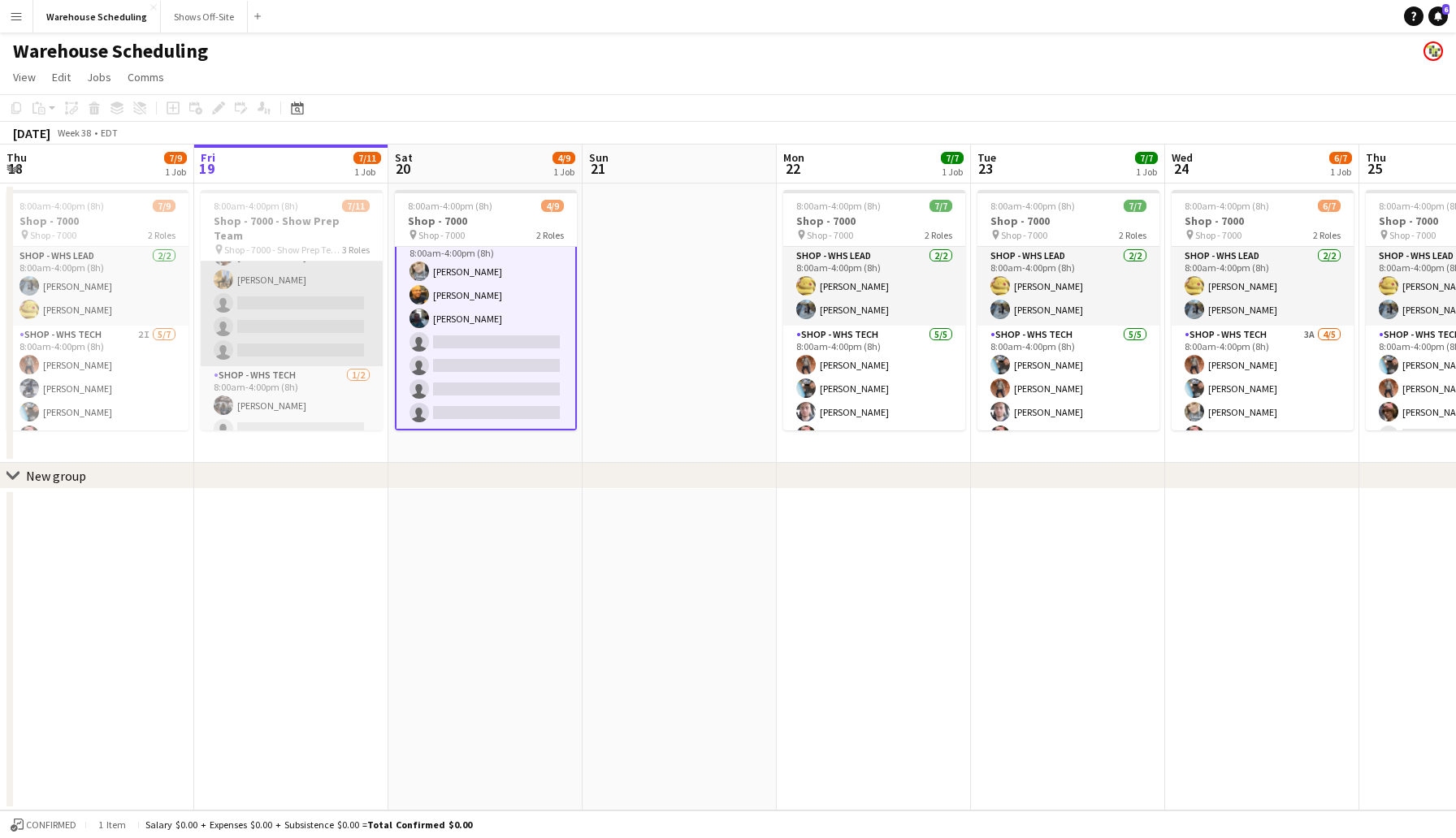
click at [294, 280] on app-card-role "Shop - WHS Tech 8I 1A [DATE] 8:00am-4:00pm (8h) [PERSON_NAME] [PERSON_NAME] [PE…" at bounding box center [292, 268] width 182 height 197
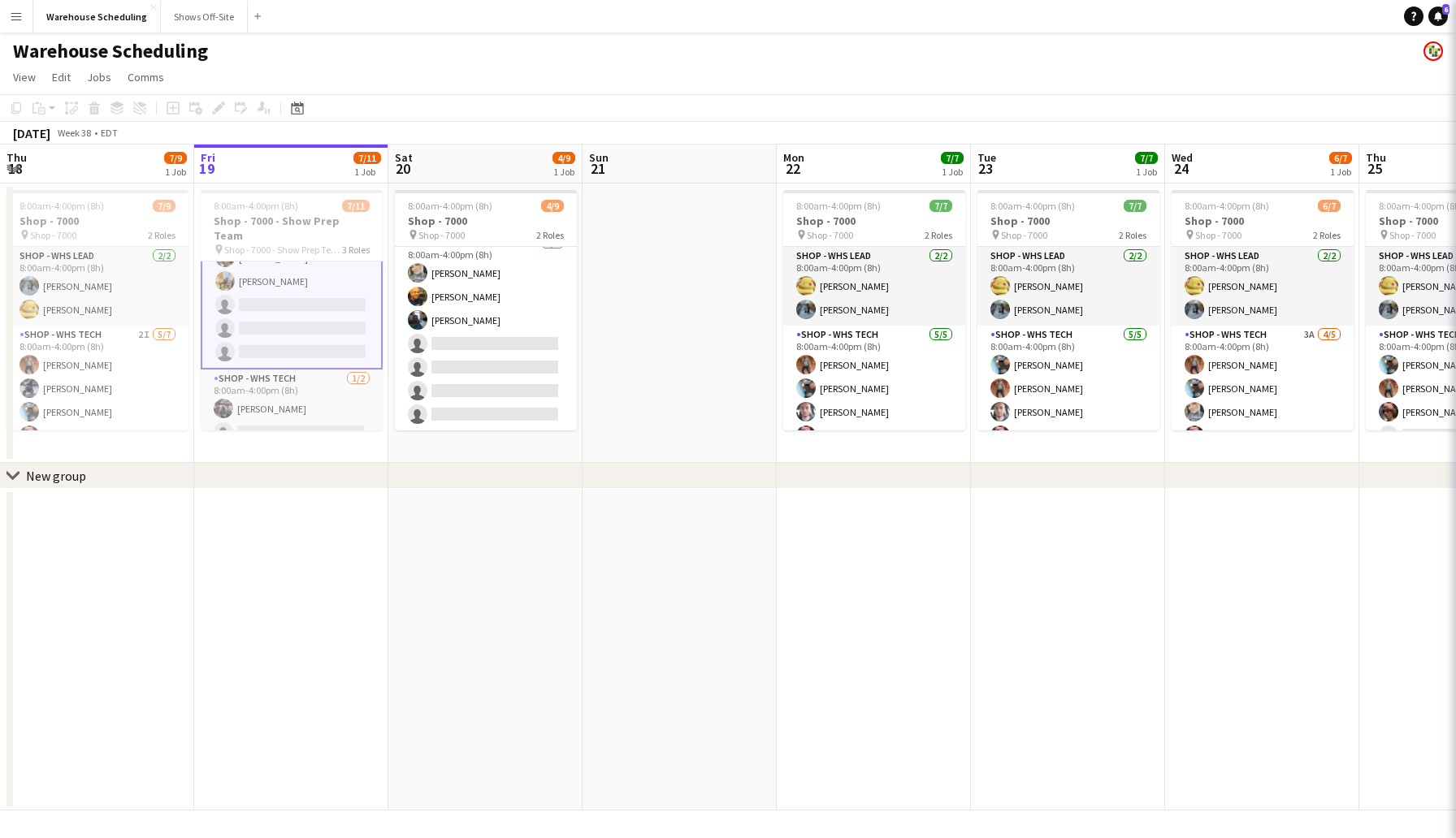
scroll to position [172, 0]
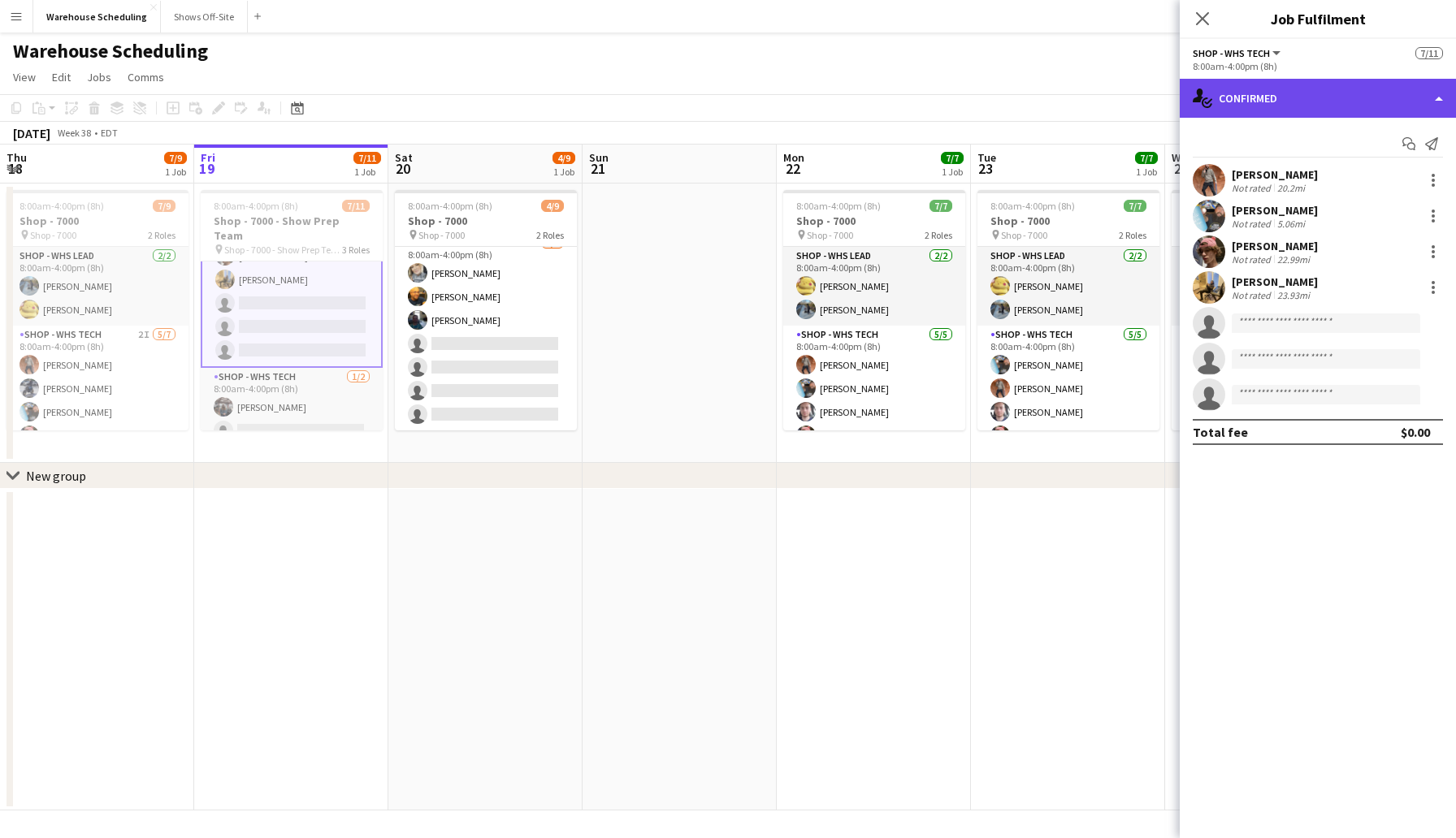
click at [1236, 93] on div "single-neutral-actions-check-2 Confirmed" at bounding box center [1317, 98] width 276 height 39
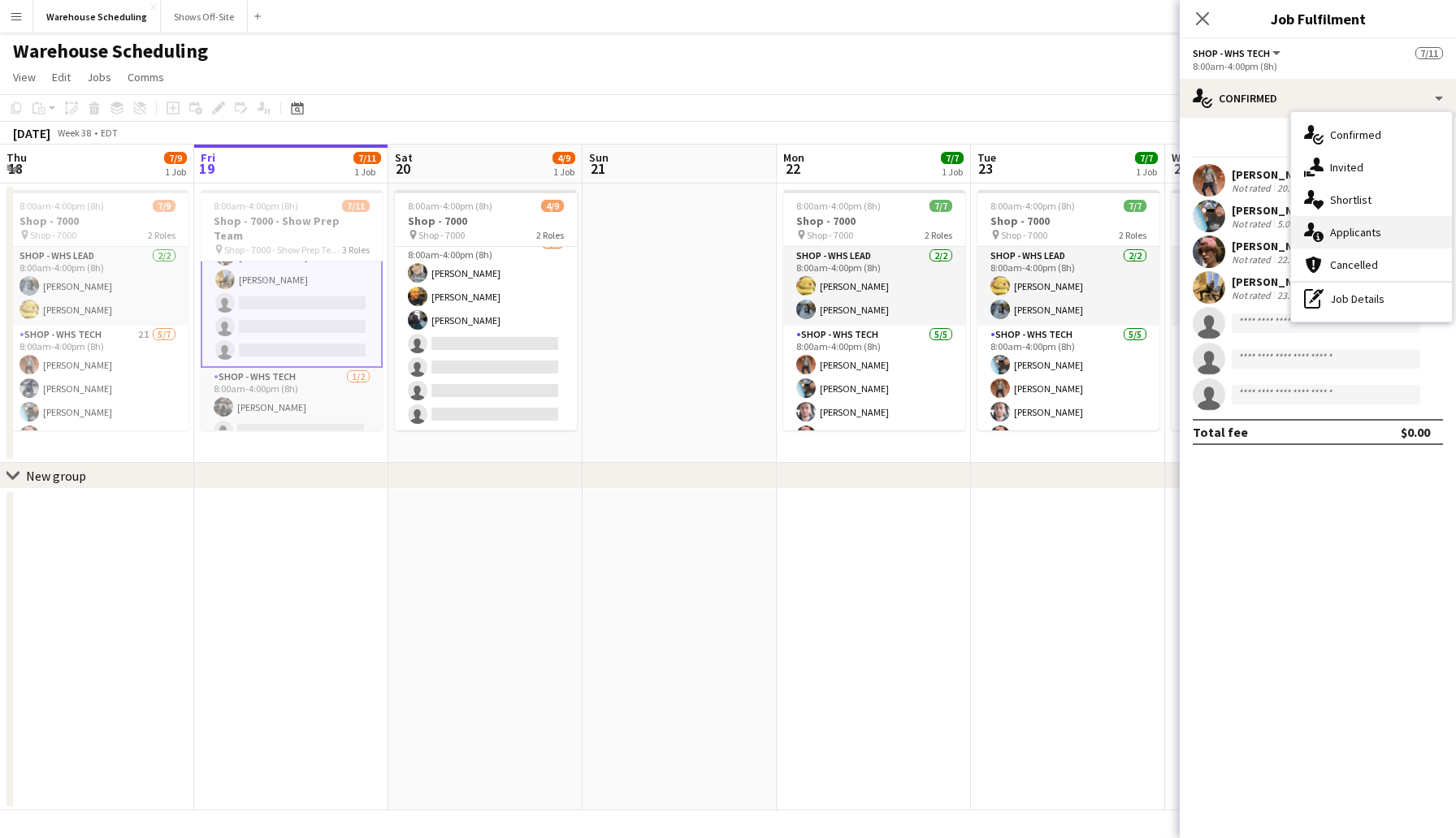
click at [1378, 228] on span "Applicants" at bounding box center [1355, 232] width 51 height 14
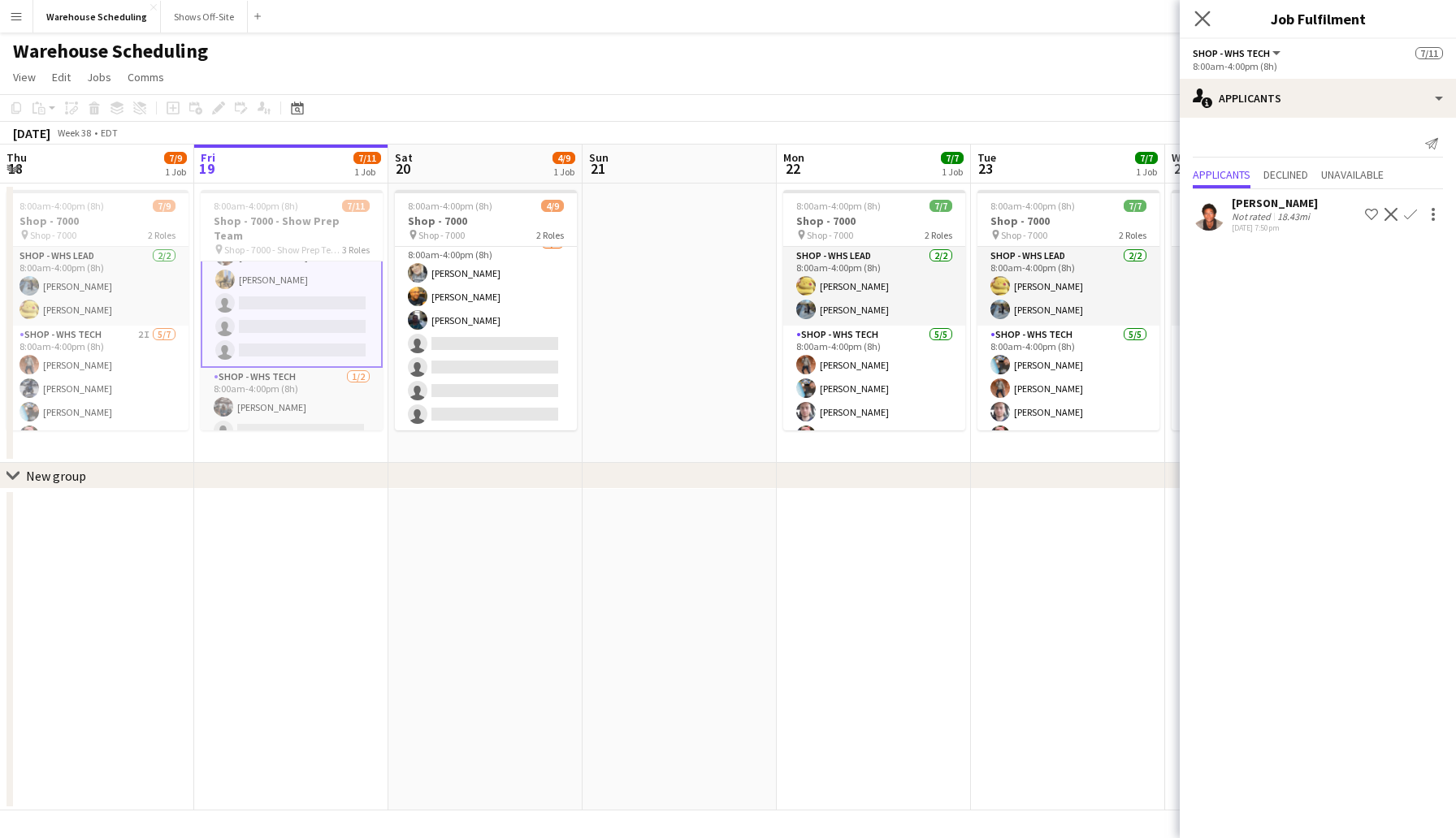
click at [1192, 11] on app-icon "Close pop-in" at bounding box center [1203, 19] width 23 height 23
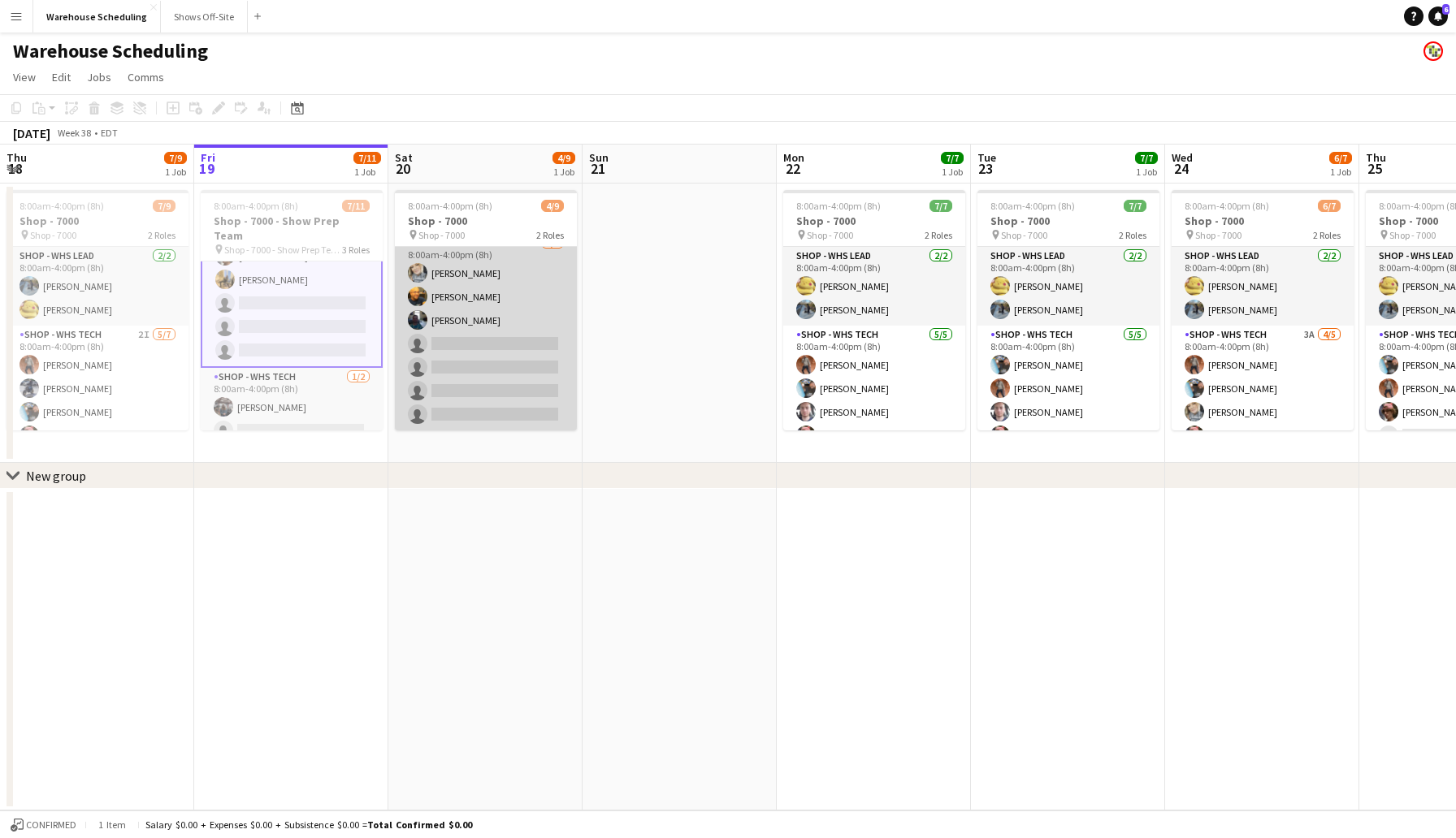
click at [494, 348] on app-card-role "Shop - WHS Tech 4I [DATE] 8:00am-4:00pm (8h) [PERSON_NAME] [PERSON_NAME] [PERSO…" at bounding box center [486, 332] width 182 height 197
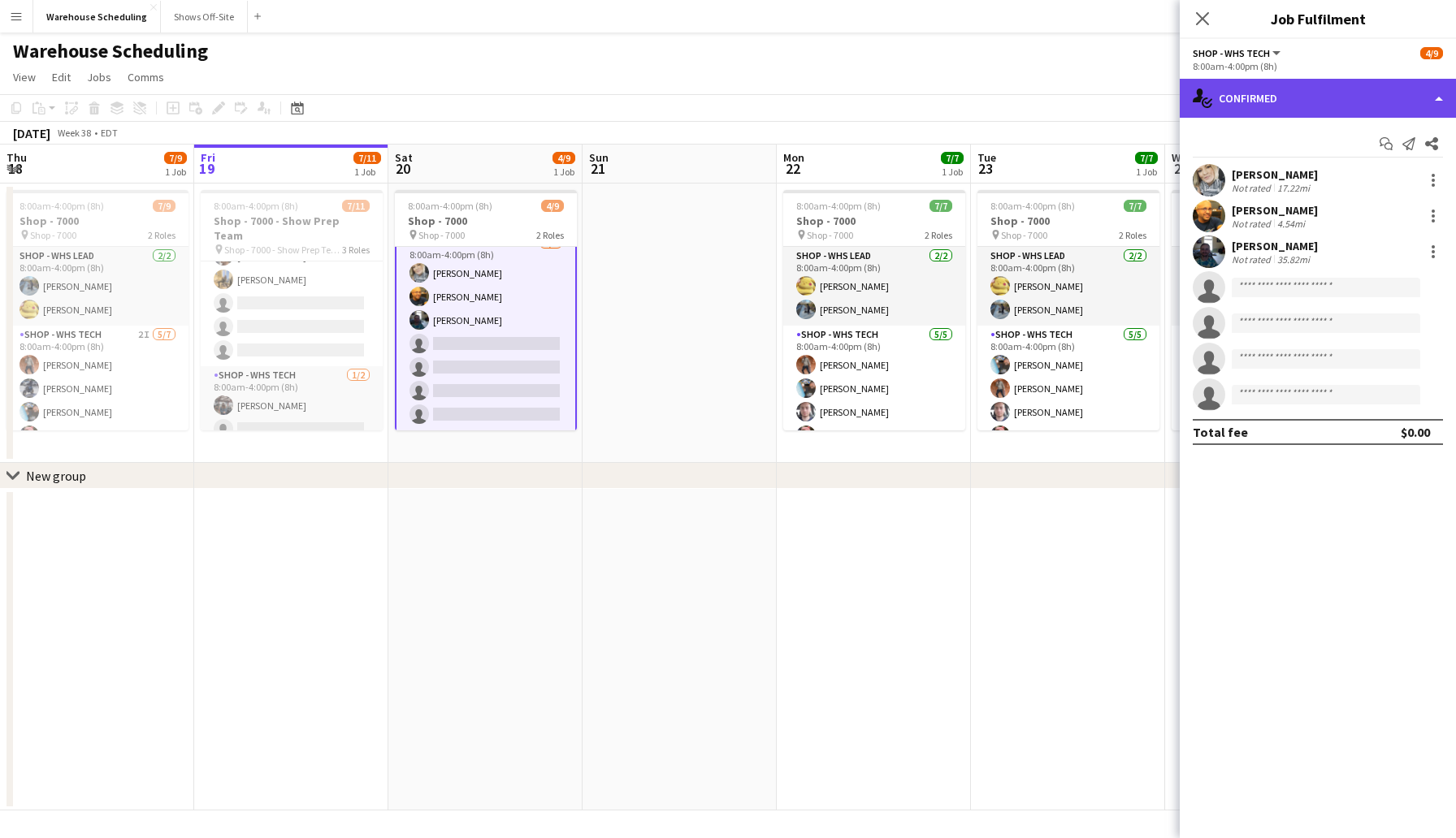
click at [1263, 106] on div "single-neutral-actions-check-2 Confirmed" at bounding box center [1317, 98] width 276 height 39
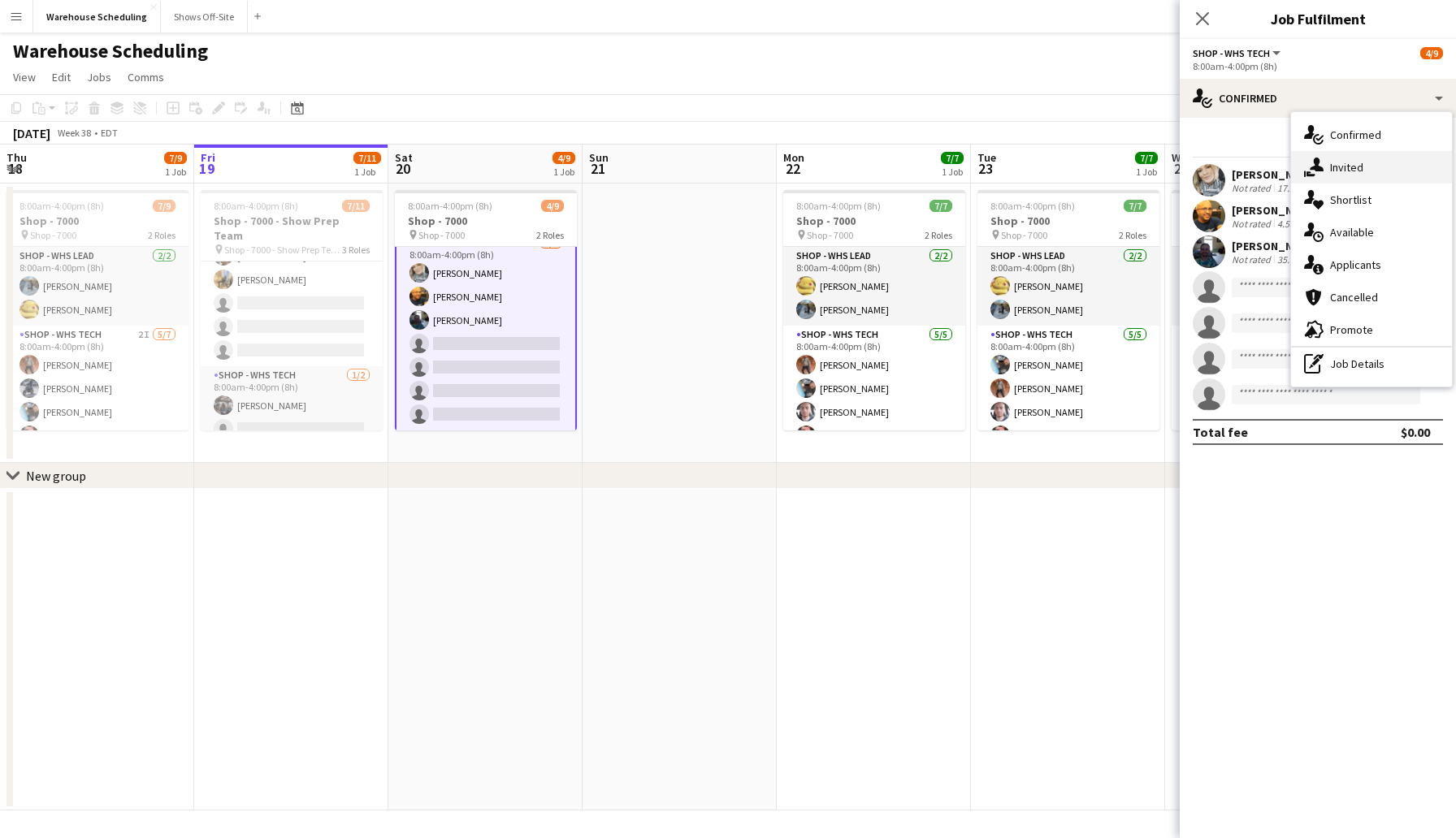
click at [1351, 180] on div "single-neutral-actions-share-1 Invited" at bounding box center [1371, 167] width 161 height 32
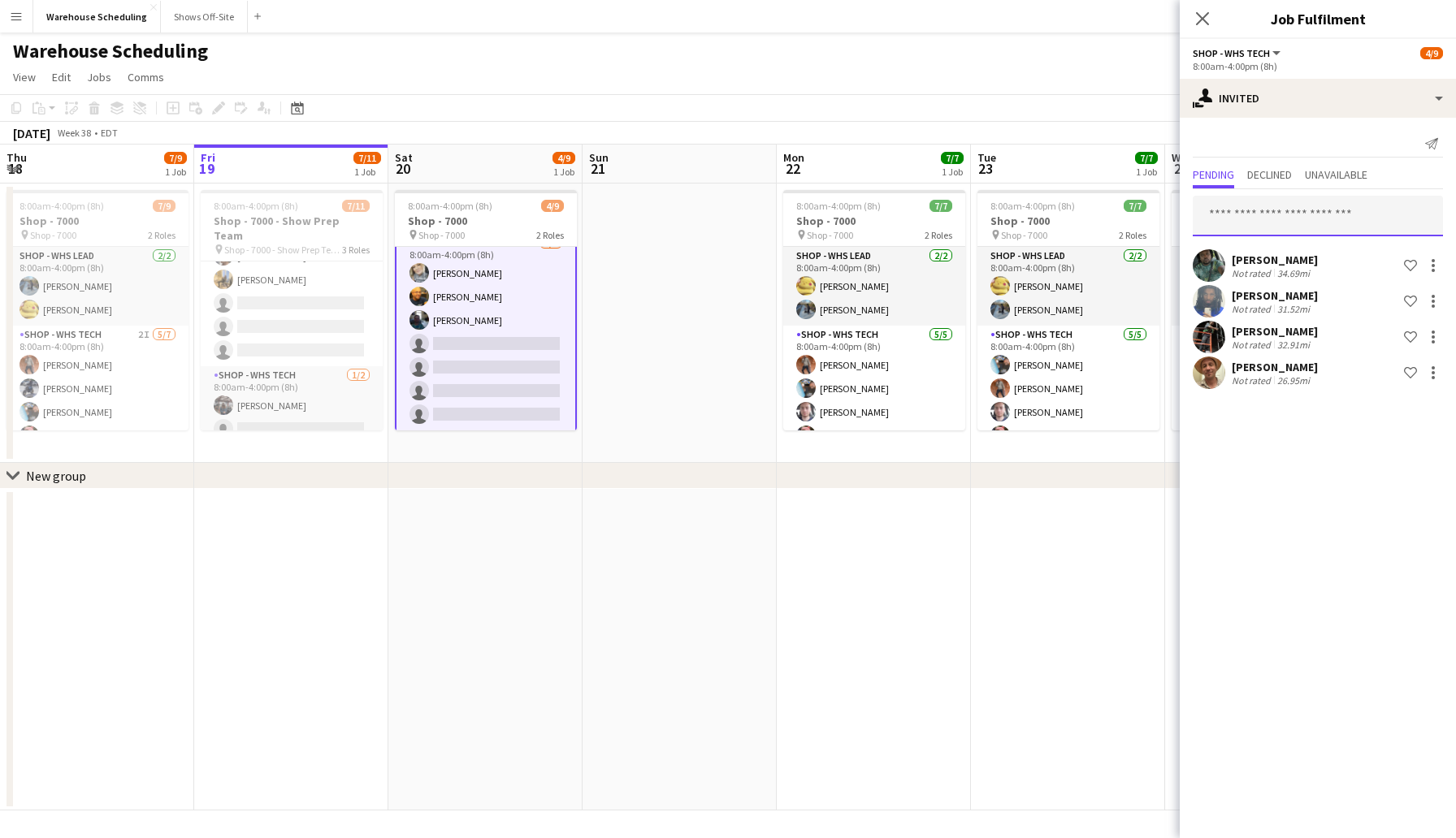
click at [1274, 226] on input "text" at bounding box center [1317, 215] width 250 height 40
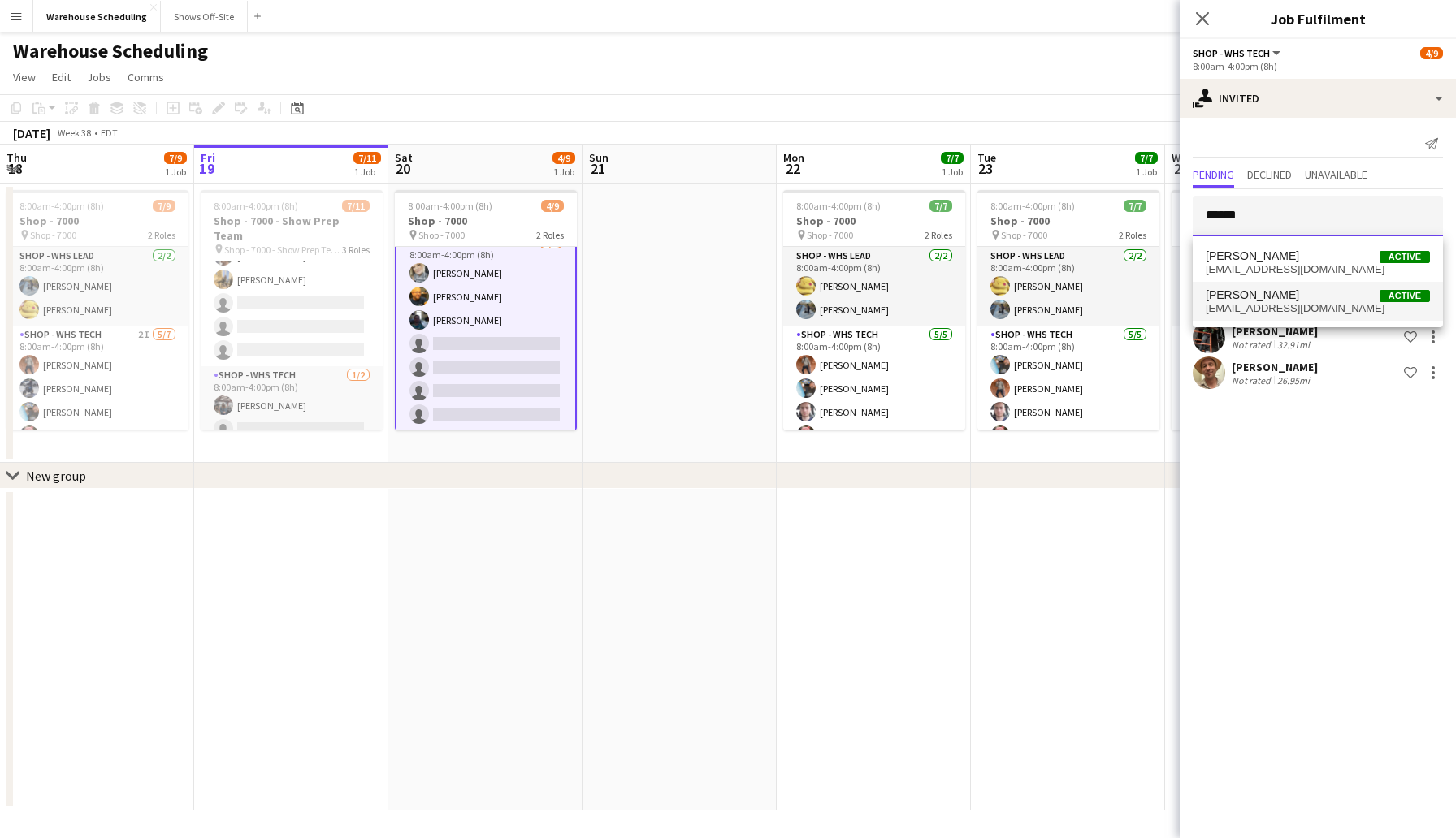
type input "******"
click at [1303, 299] on span "[PERSON_NAME] Active" at bounding box center [1317, 295] width 224 height 13
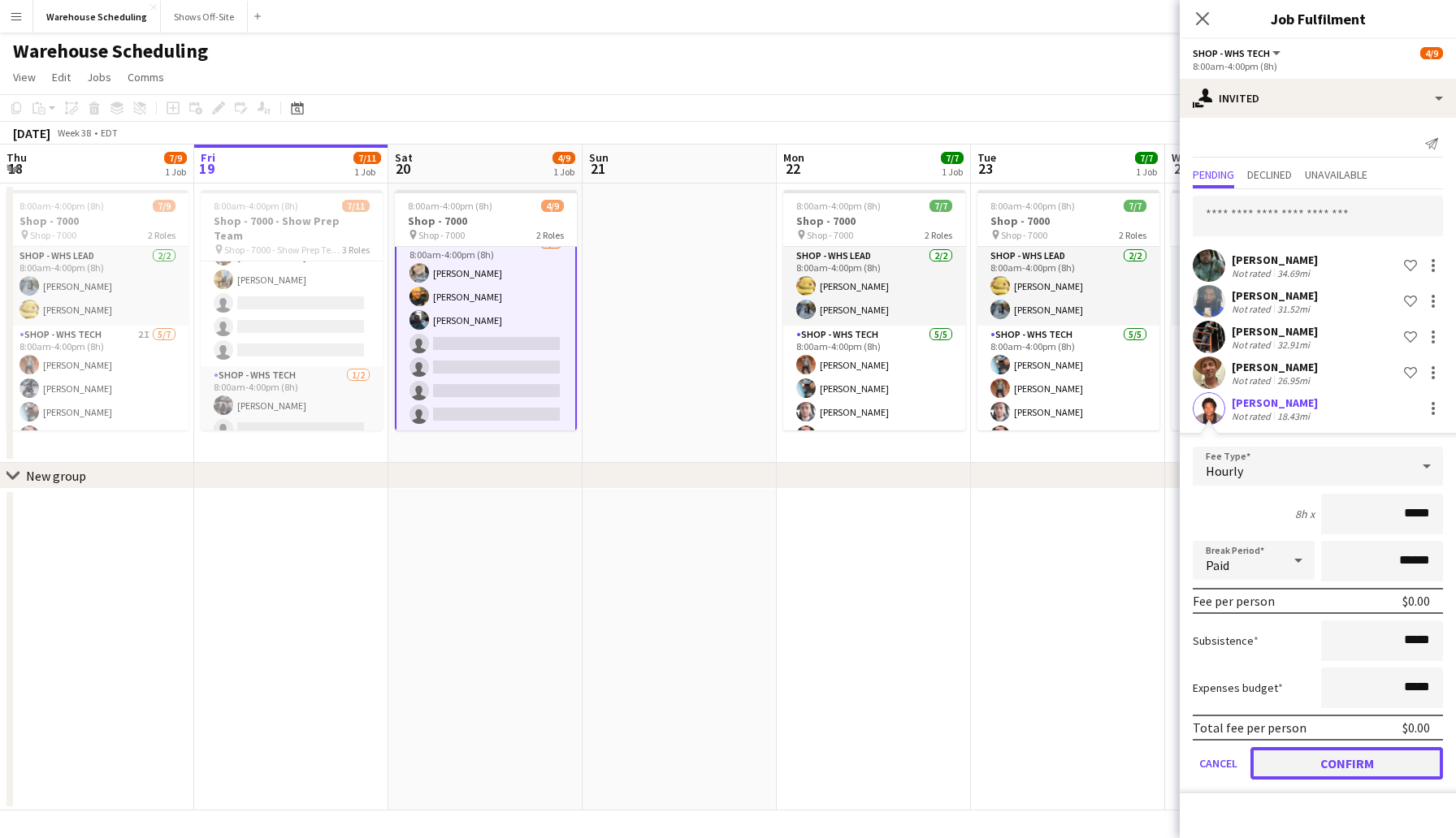
click at [1334, 766] on button "Confirm" at bounding box center [1346, 763] width 192 height 32
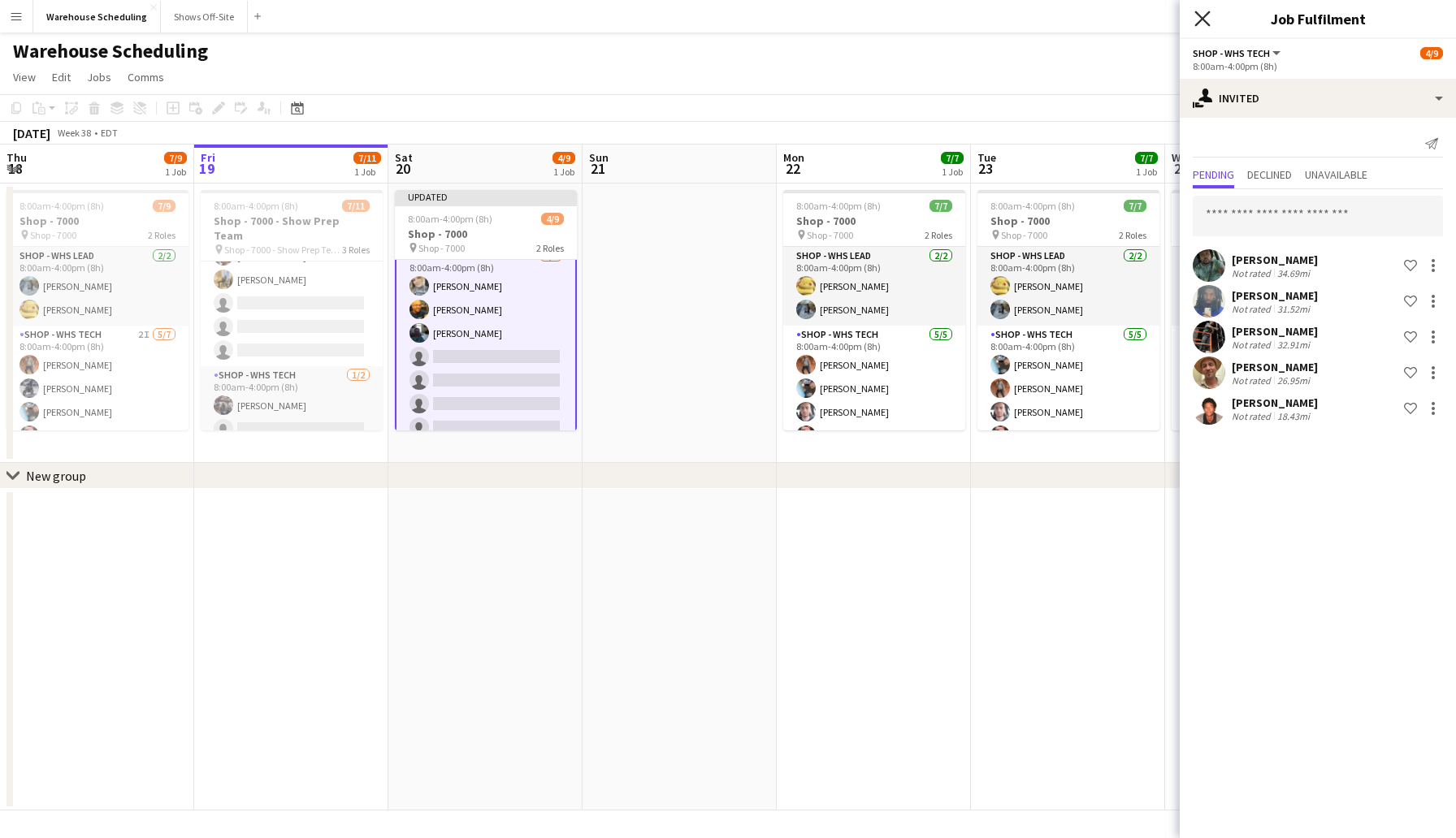
click at [1196, 21] on icon "Close pop-in" at bounding box center [1201, 18] width 15 height 15
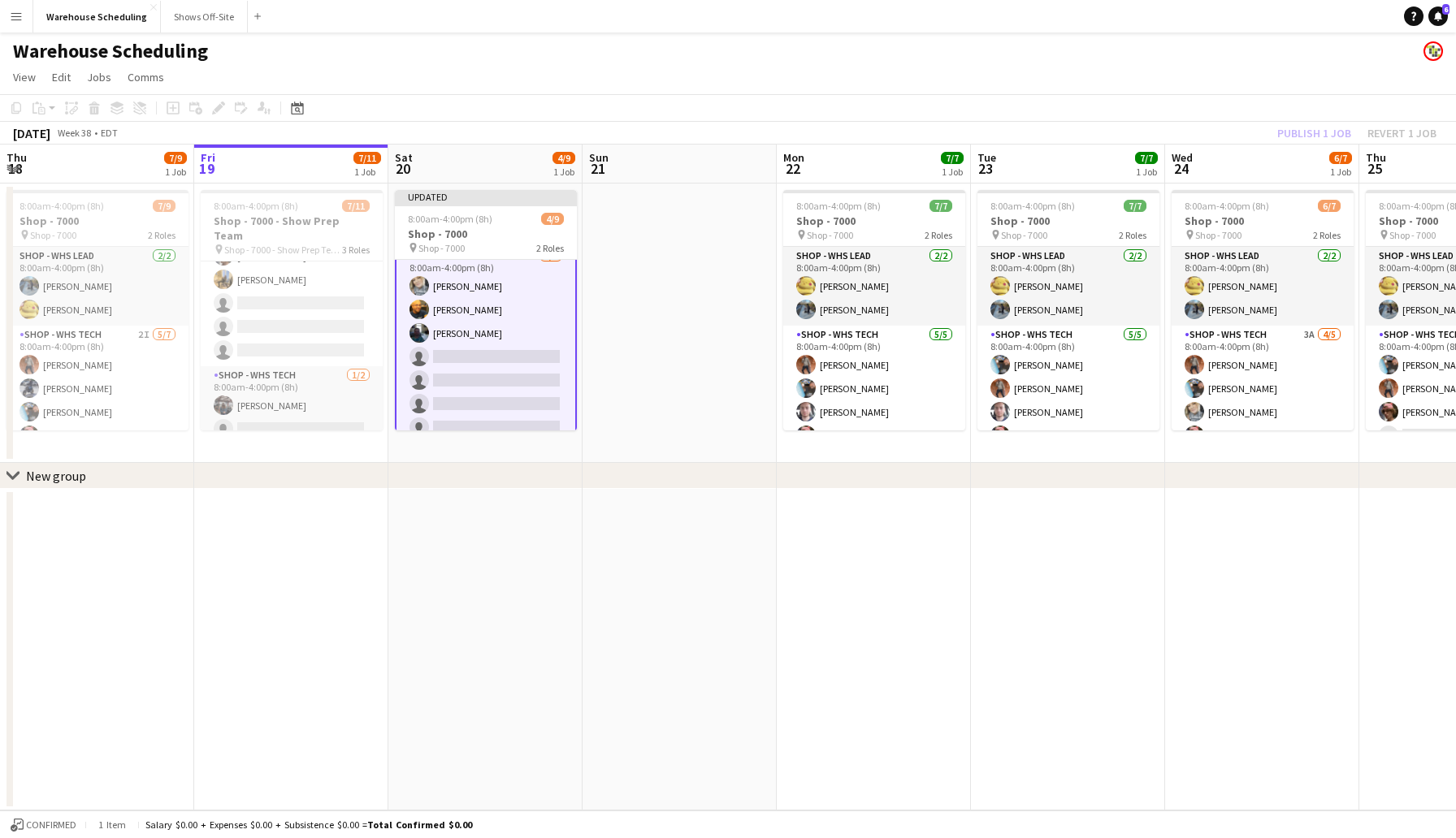
click at [1217, 118] on app-toolbar "Copy Paste Paste Command V Paste with crew Command Shift V Paste linked Job [GE…" at bounding box center [728, 107] width 1456 height 28
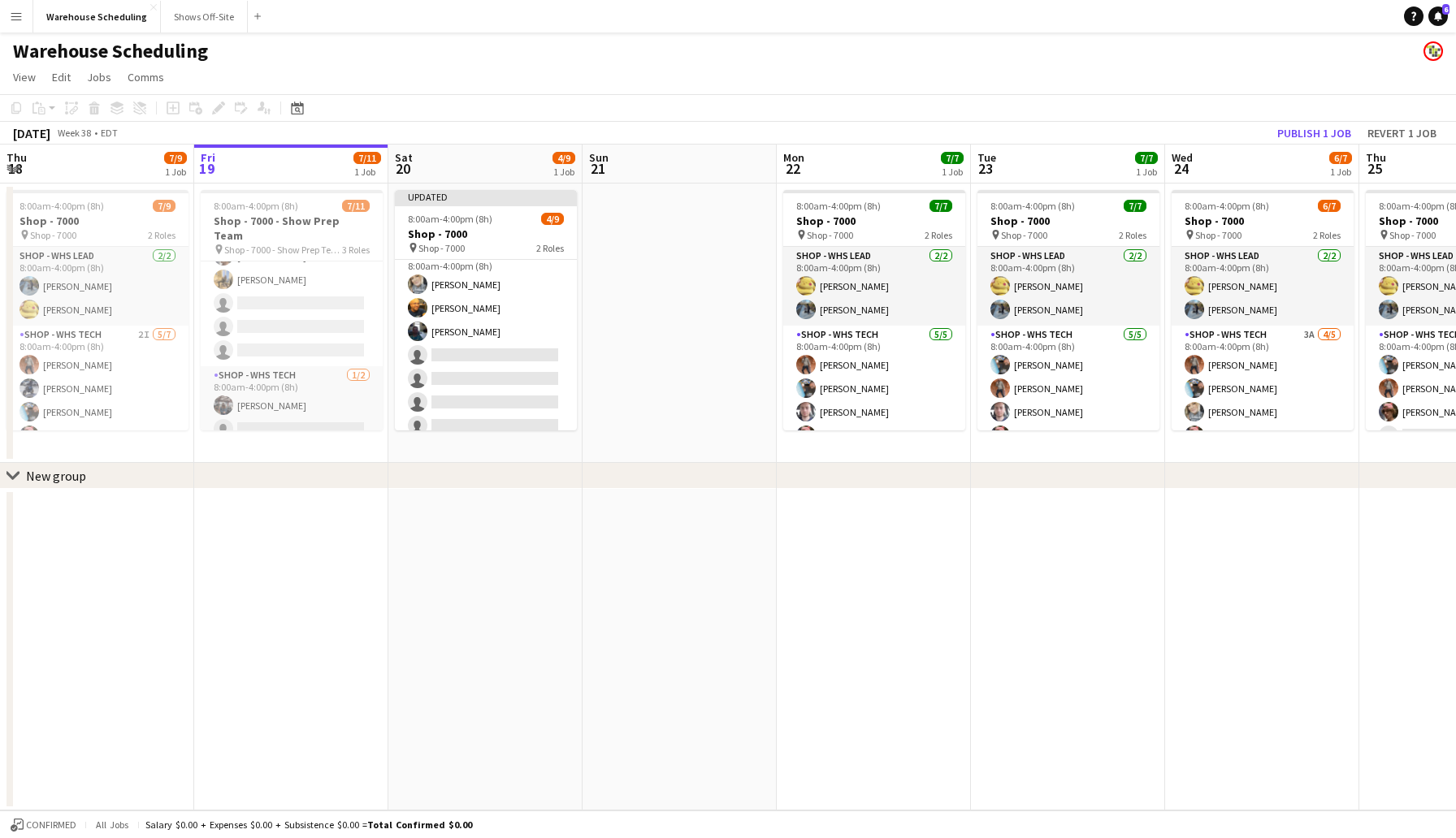
scroll to position [92, 0]
click at [1294, 129] on button "Publish 1 job" at bounding box center [1314, 133] width 87 height 21
